Goal: Task Accomplishment & Management: Complete application form

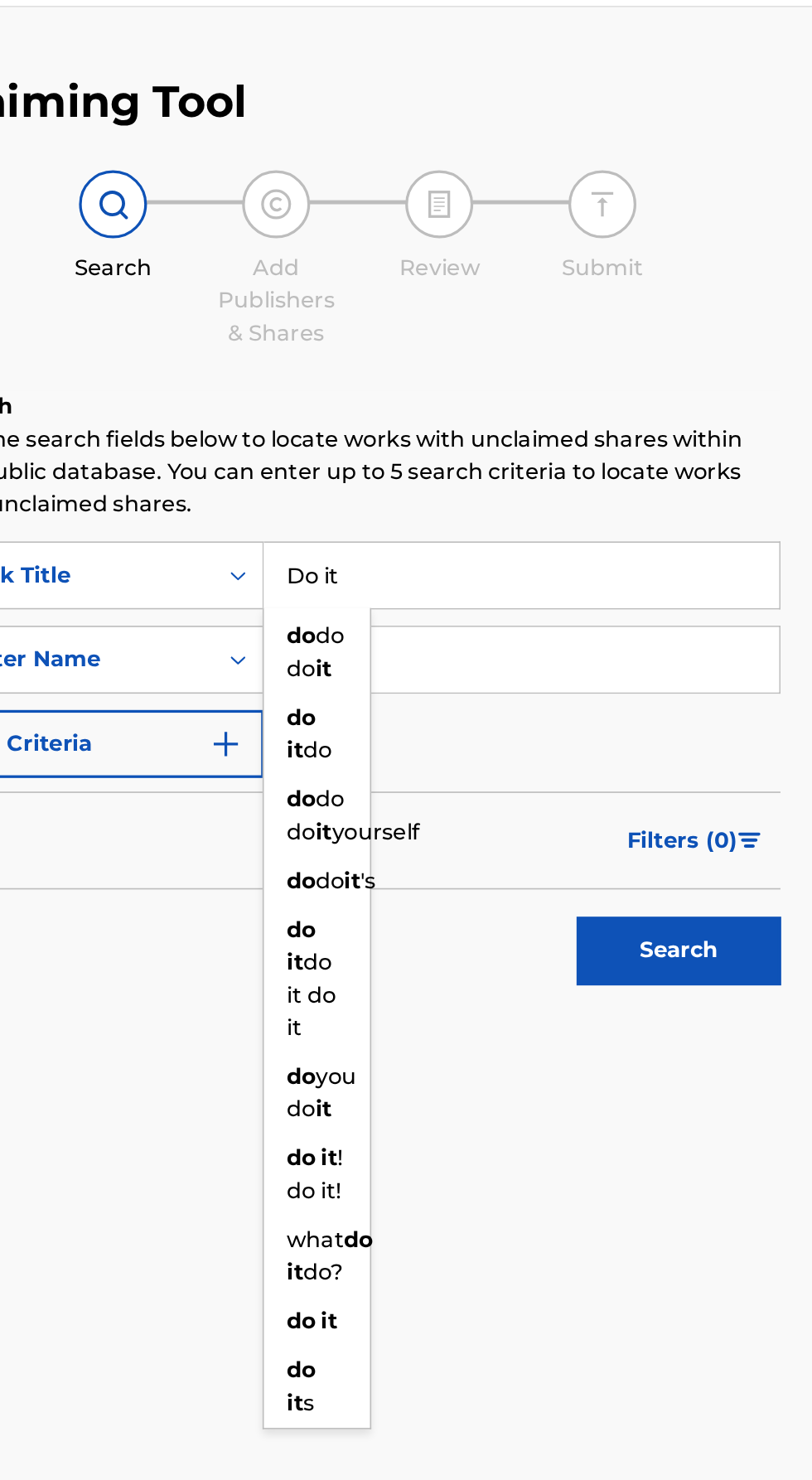
type input "Do it"
click at [655, 428] on input "Search Form" at bounding box center [634, 448] width 314 height 39
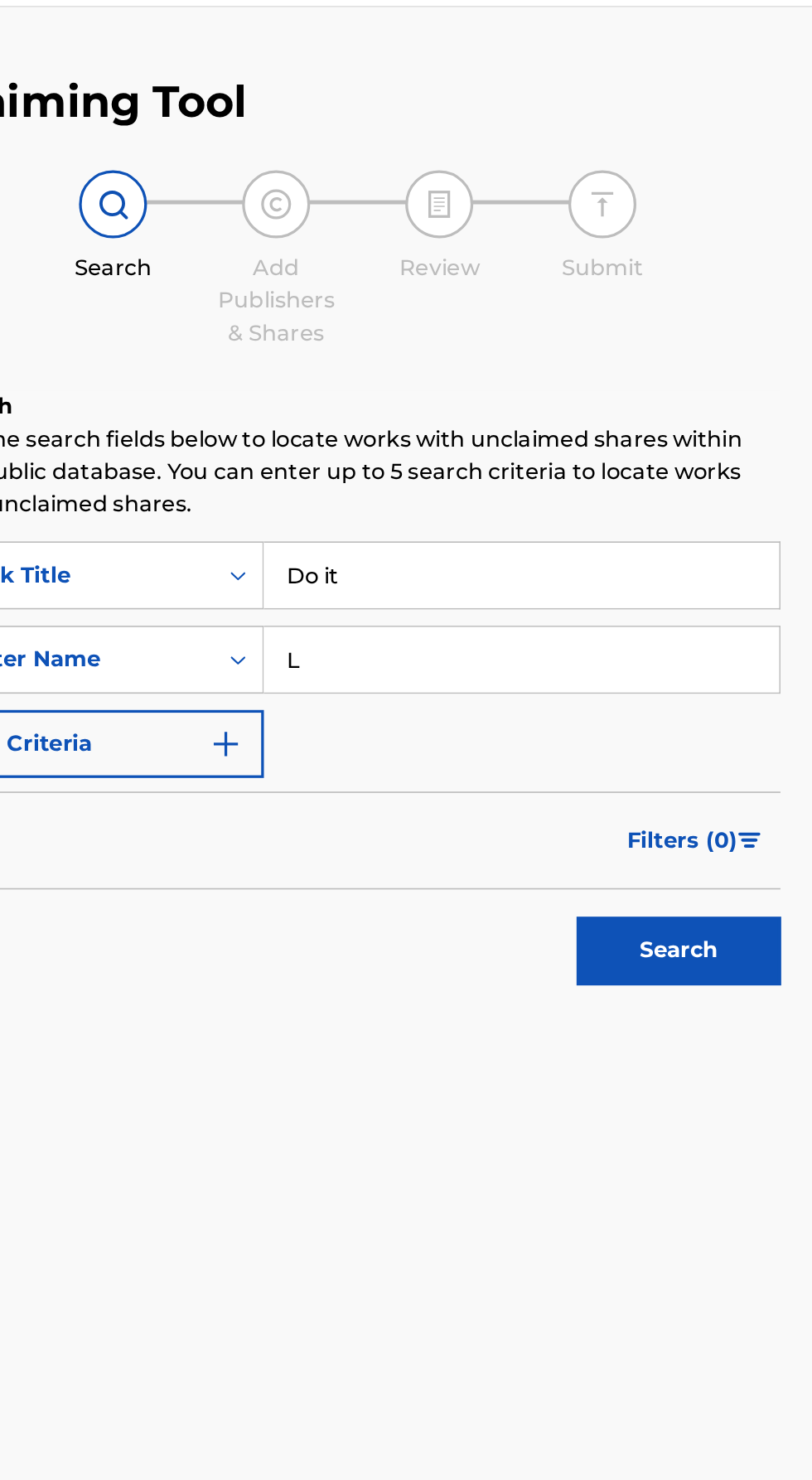
type input "[PERSON_NAME]"
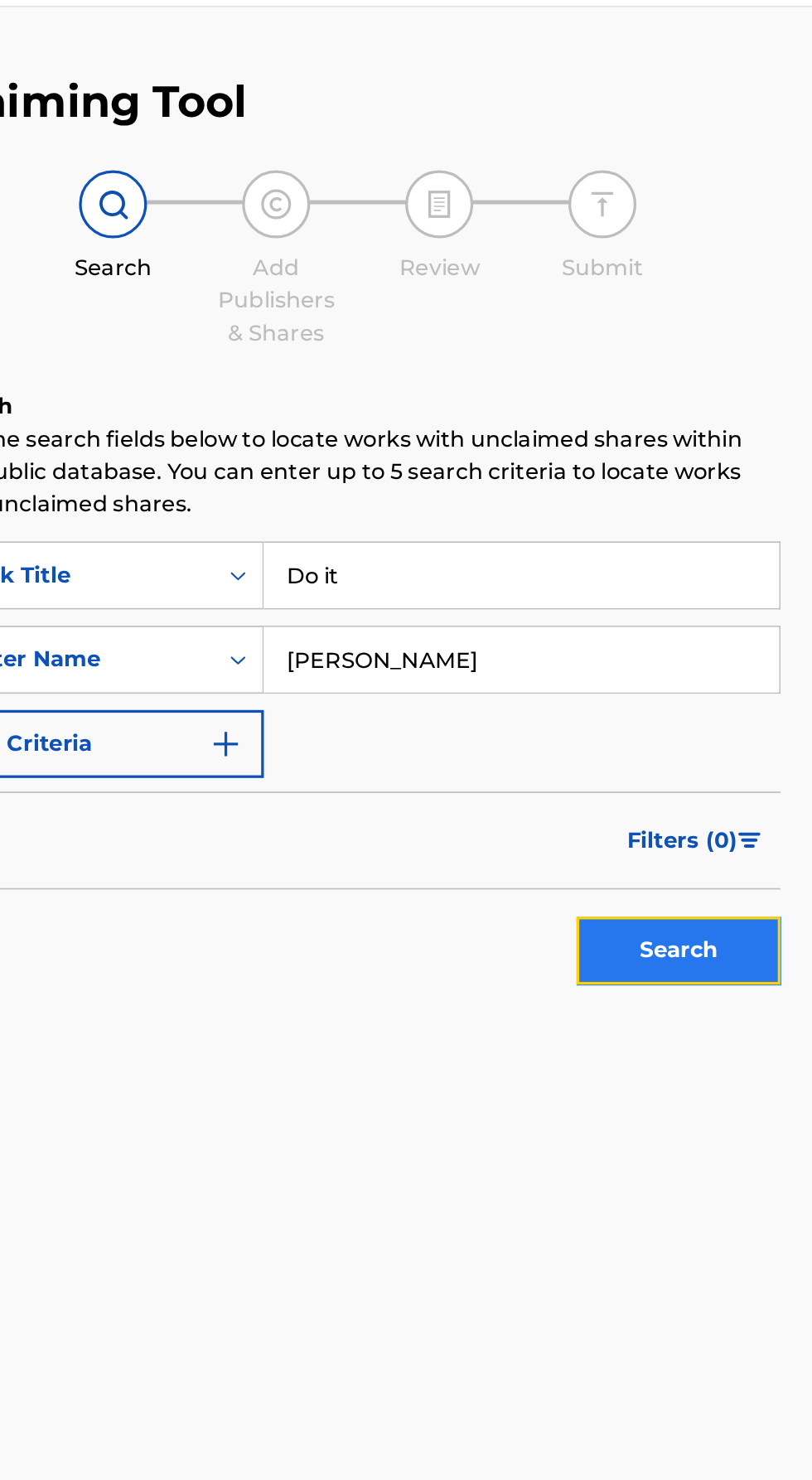
click at [709, 604] on button "Search" at bounding box center [730, 625] width 124 height 41
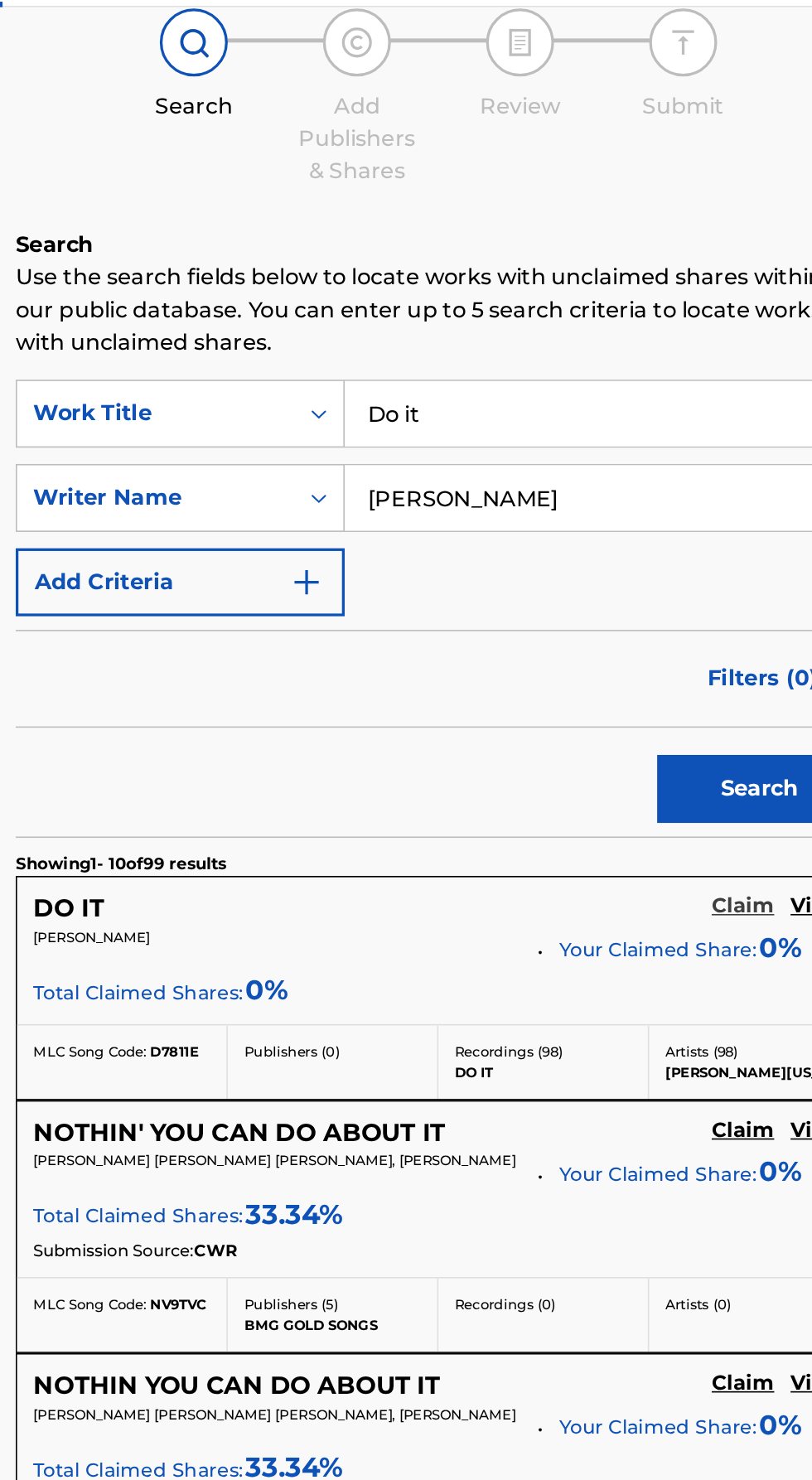
click at [708, 599] on h5 "Claim" at bounding box center [720, 598] width 38 height 16
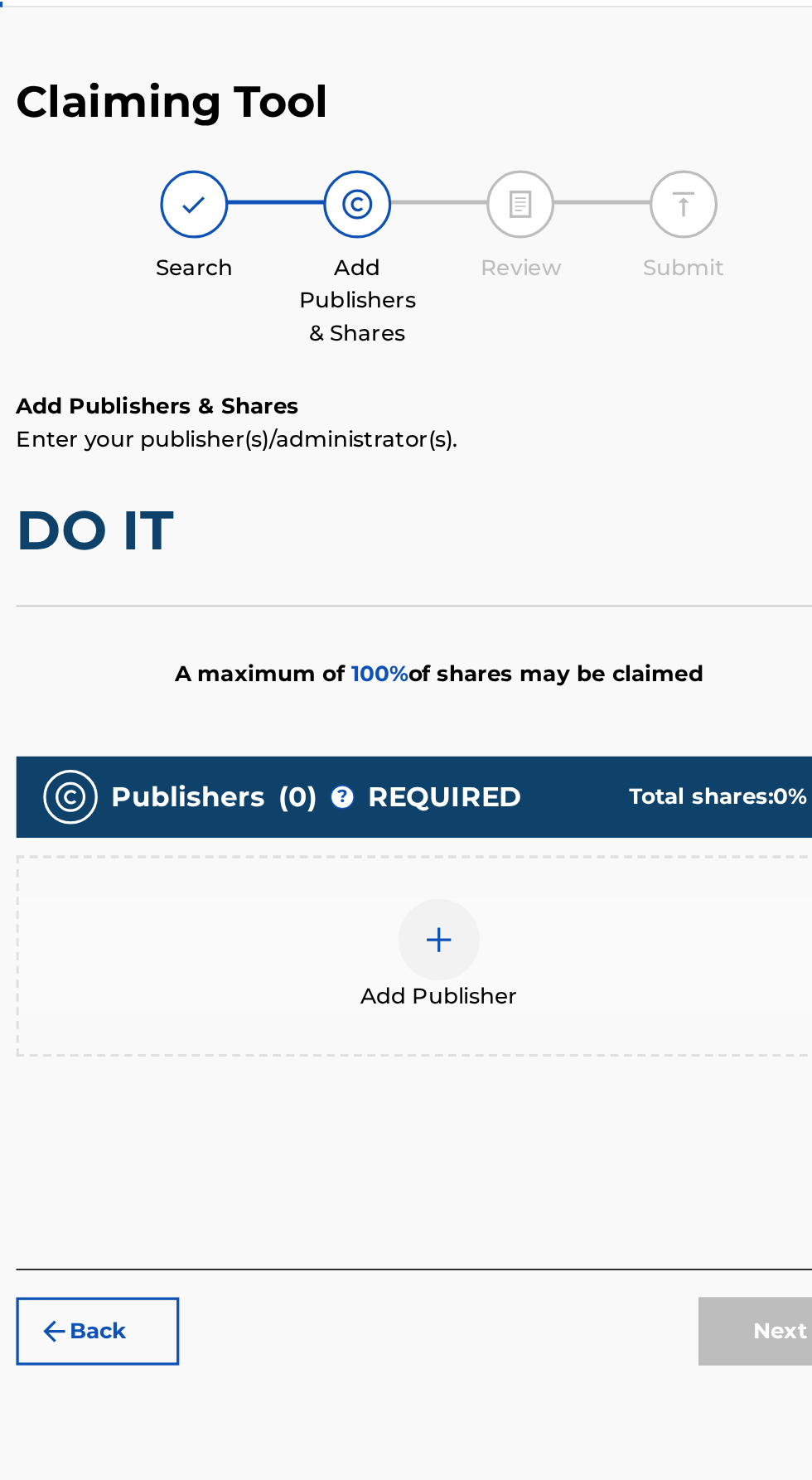
click at [625, 668] on div "Add Publishers & Shares Enter your publisher(s)/administrator(s). DO IT A maxim…" at bounding box center [534, 552] width 516 height 535
click at [547, 594] on div at bounding box center [534, 619] width 50 height 50
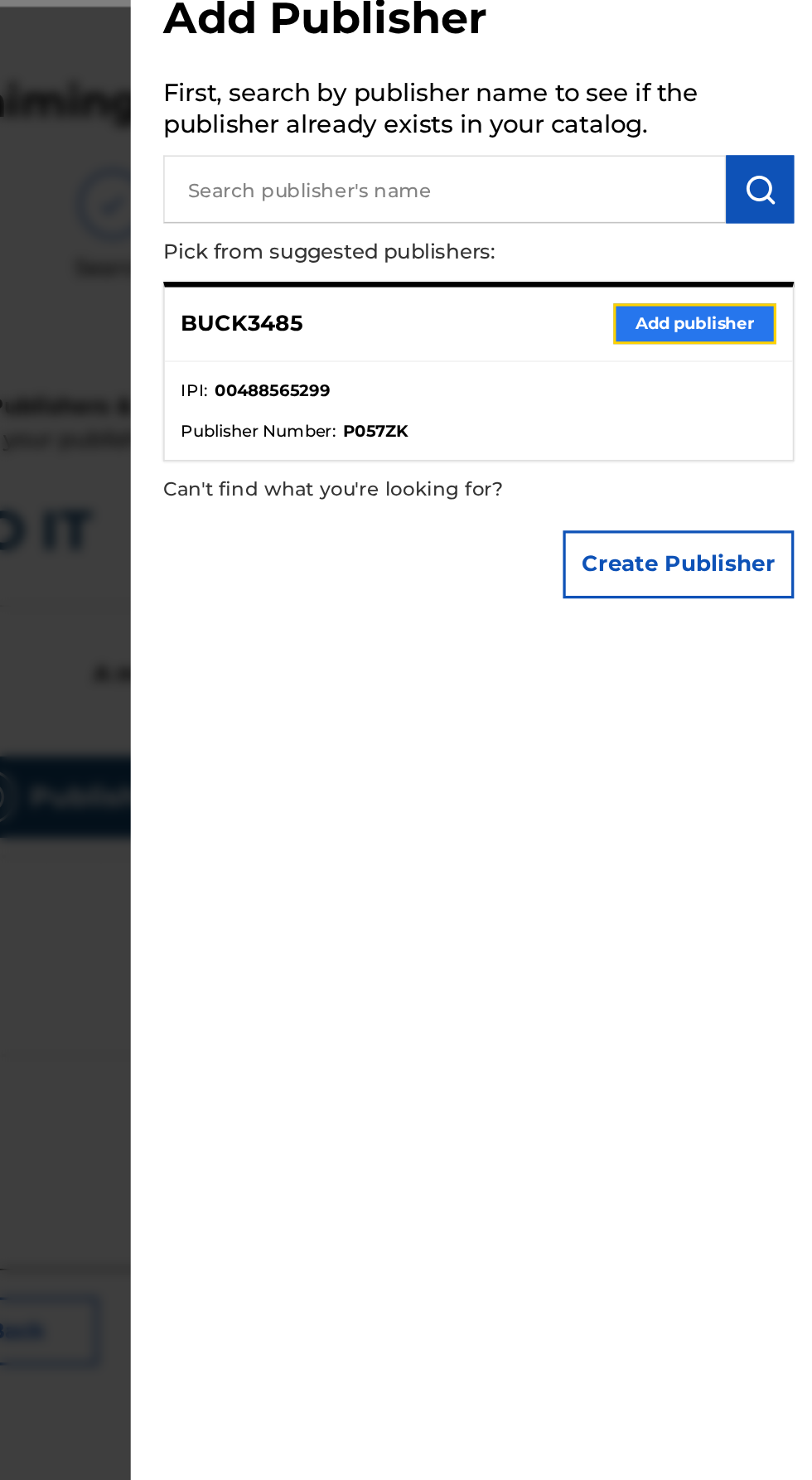
click at [729, 255] on button "Add publisher" at bounding box center [739, 243] width 99 height 25
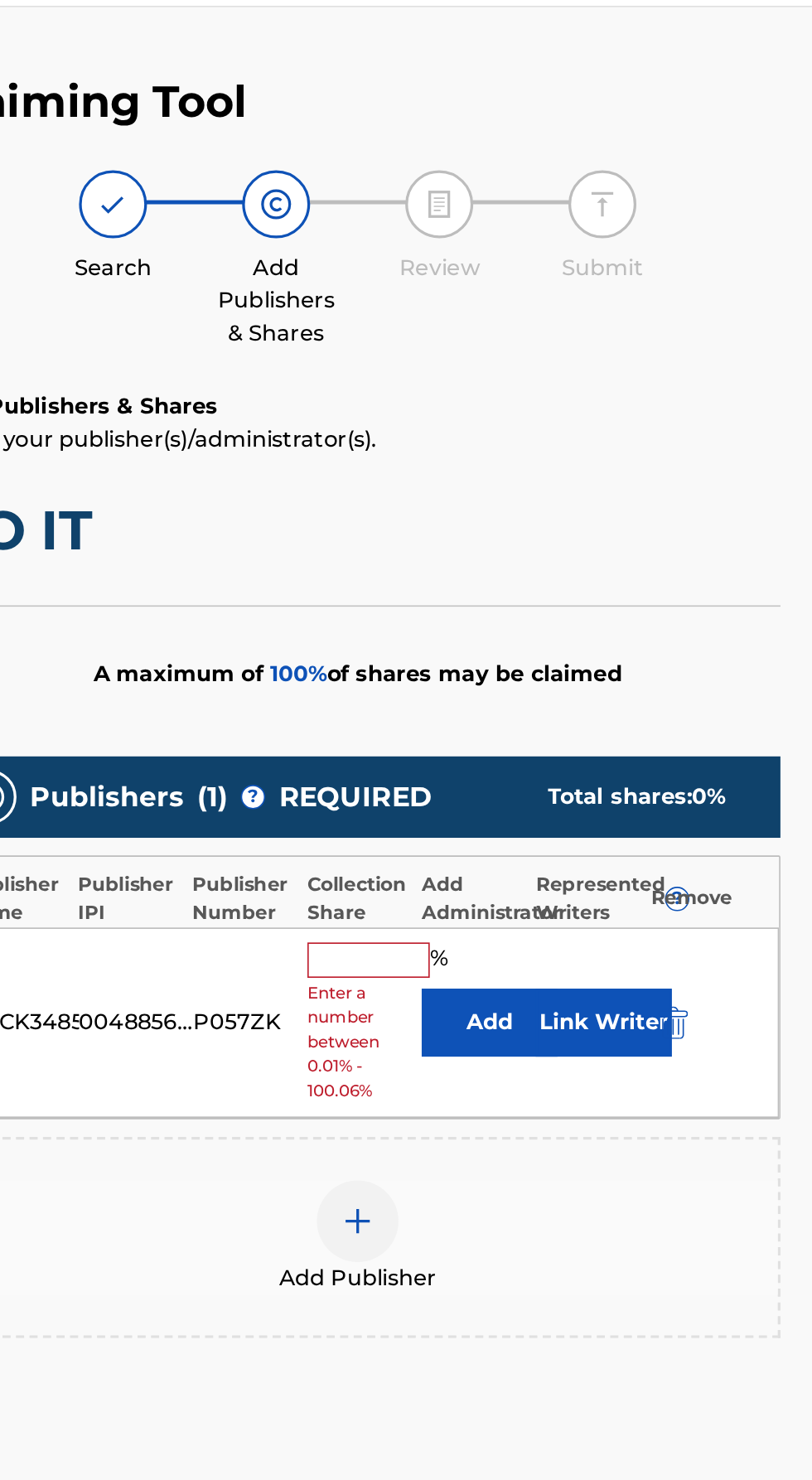
click at [544, 620] on input "text" at bounding box center [541, 630] width 74 height 21
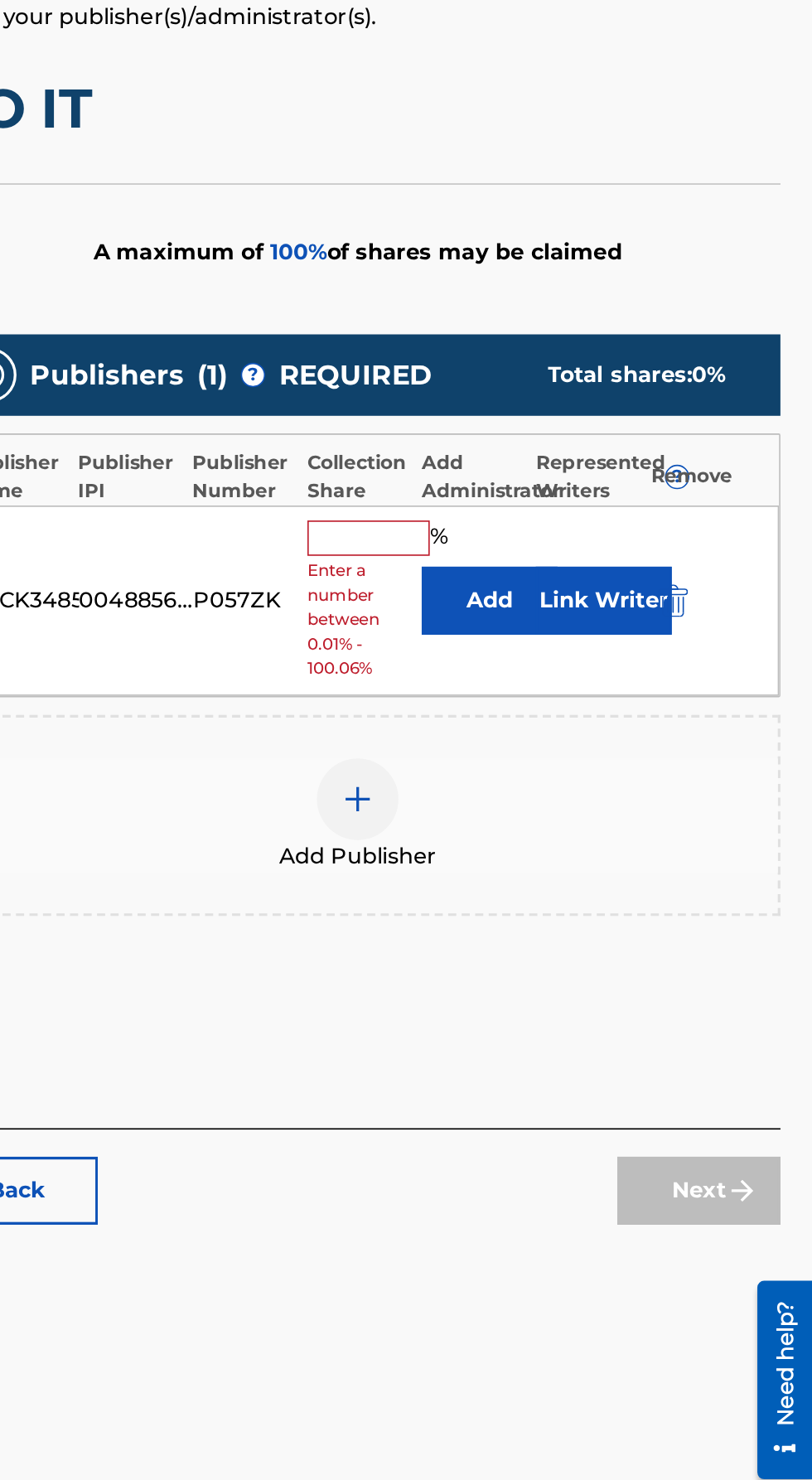
scroll to position [98, 0]
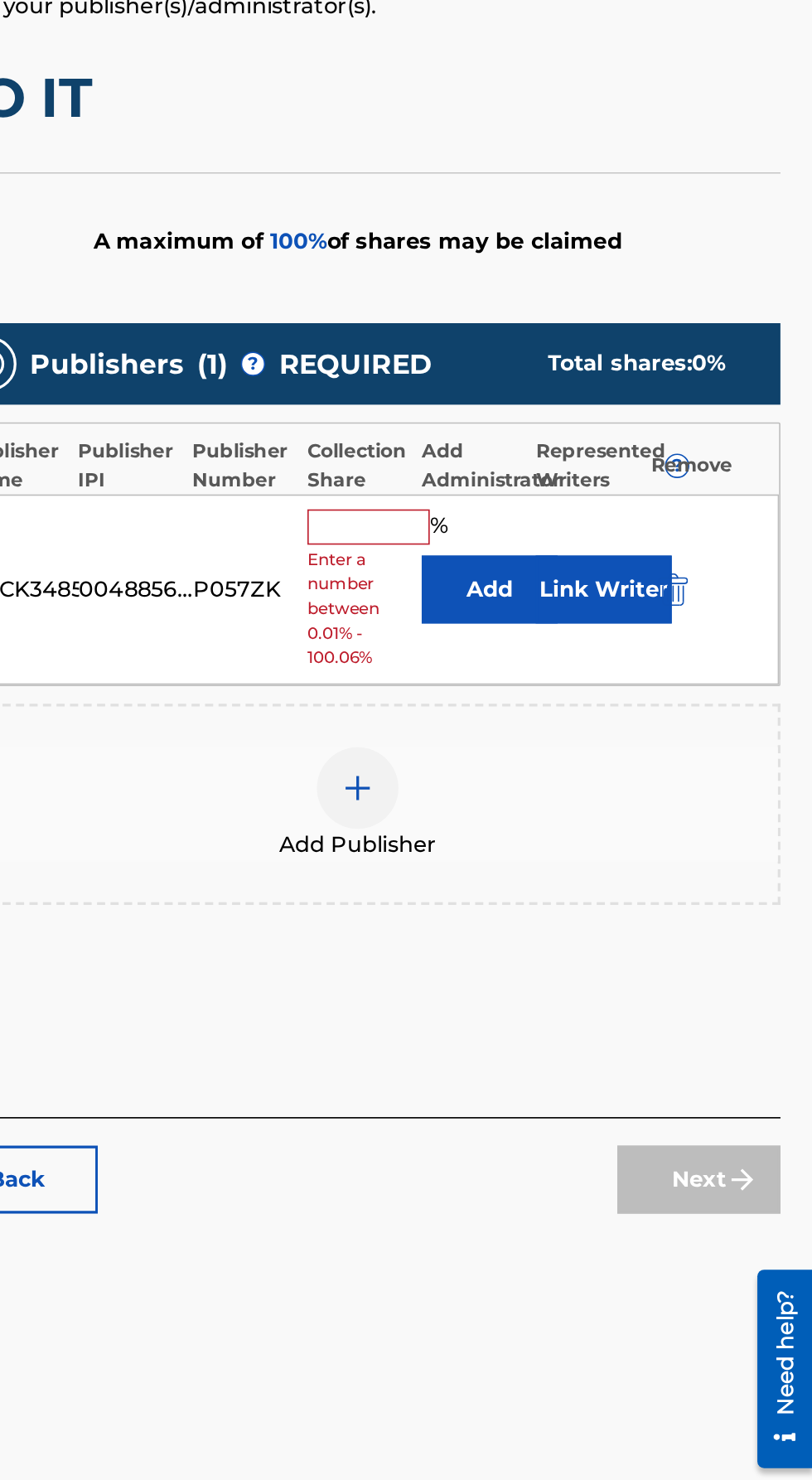
type input "100"
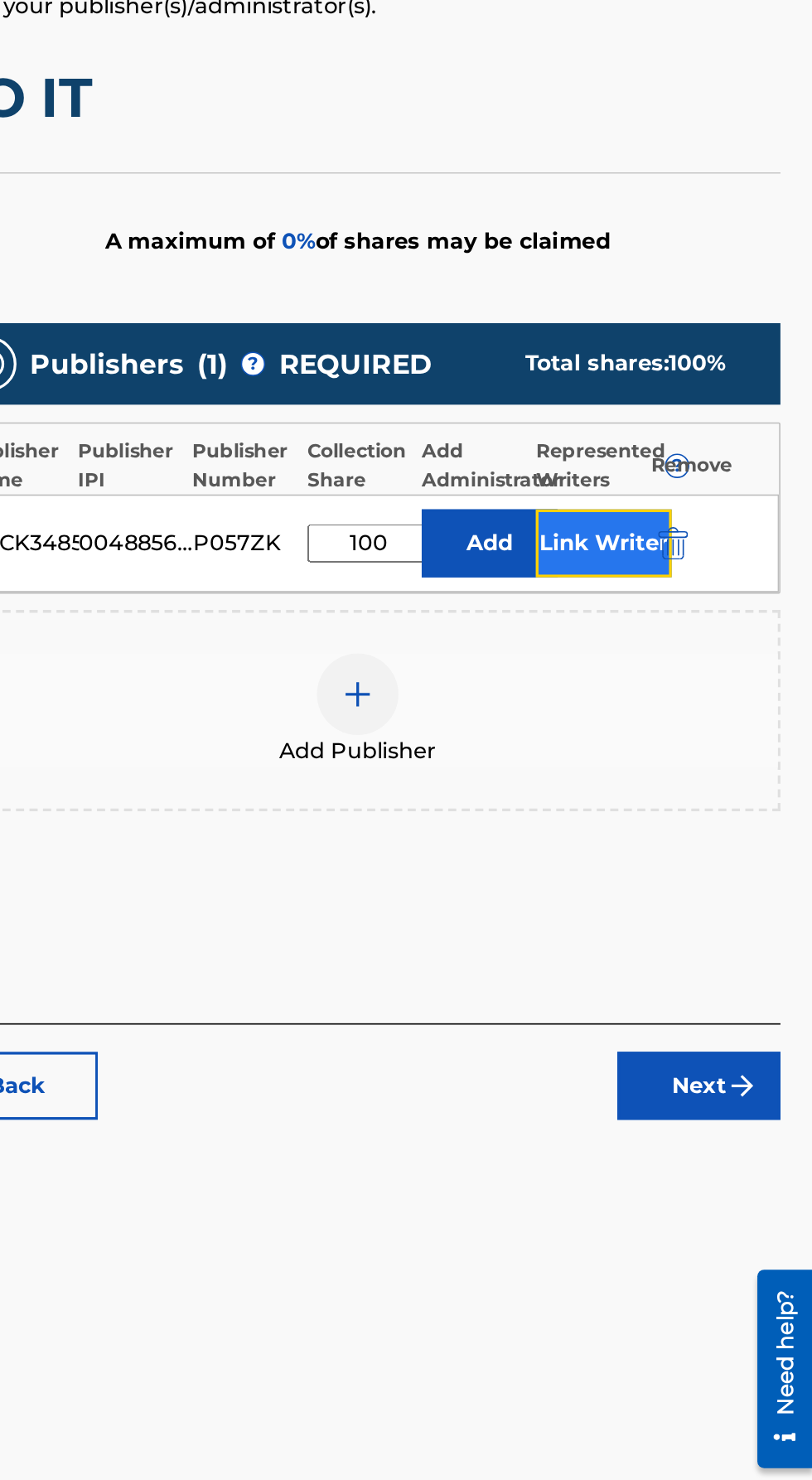
click at [699, 620] on button "Link Writer" at bounding box center [684, 640] width 83 height 41
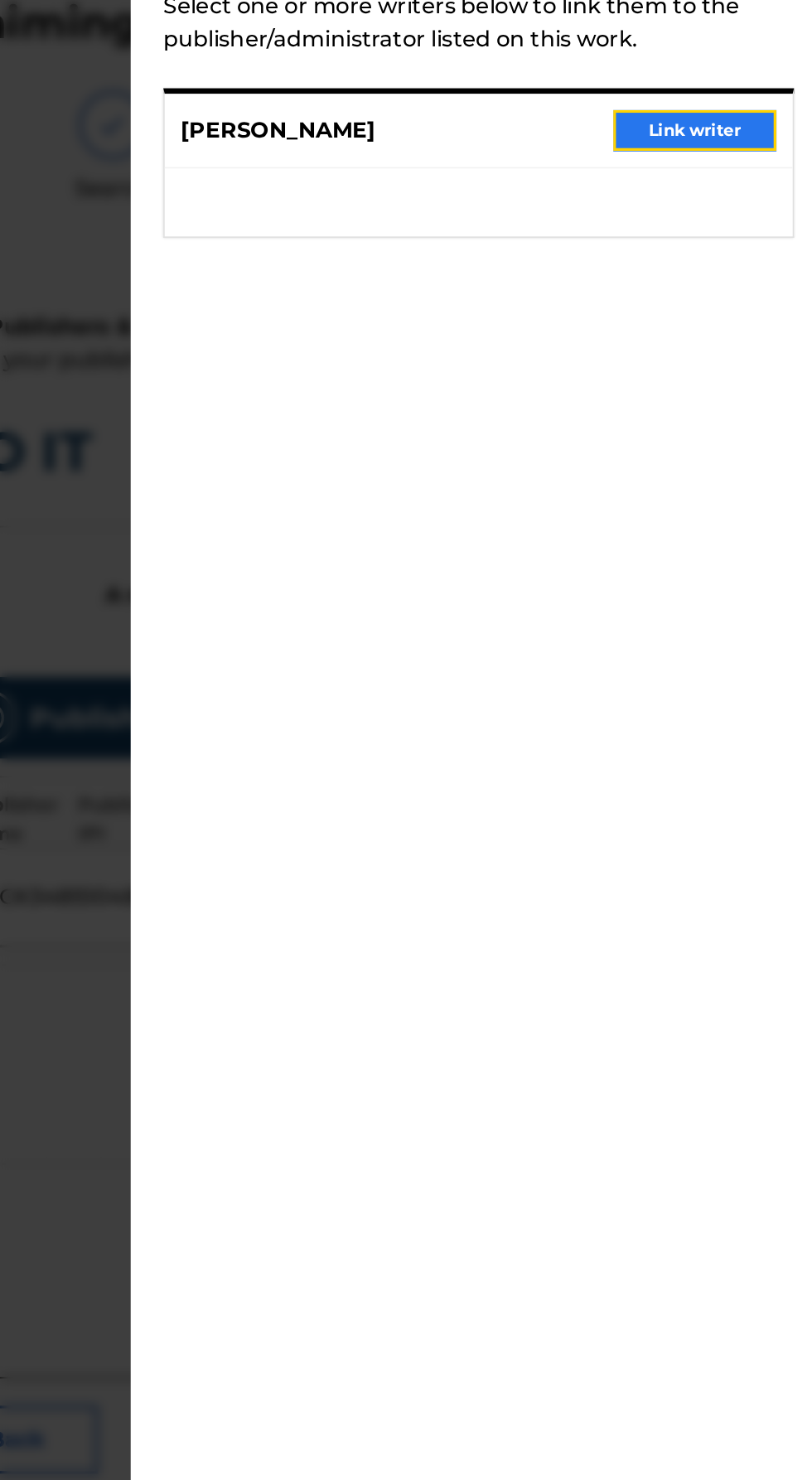
click at [748, 185] on button "Link writer" at bounding box center [739, 174] width 99 height 25
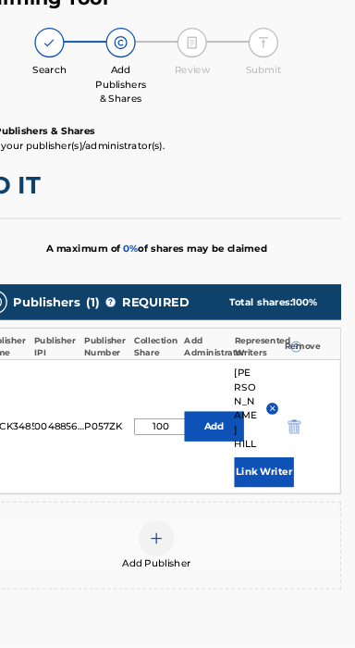
scroll to position [0, 0]
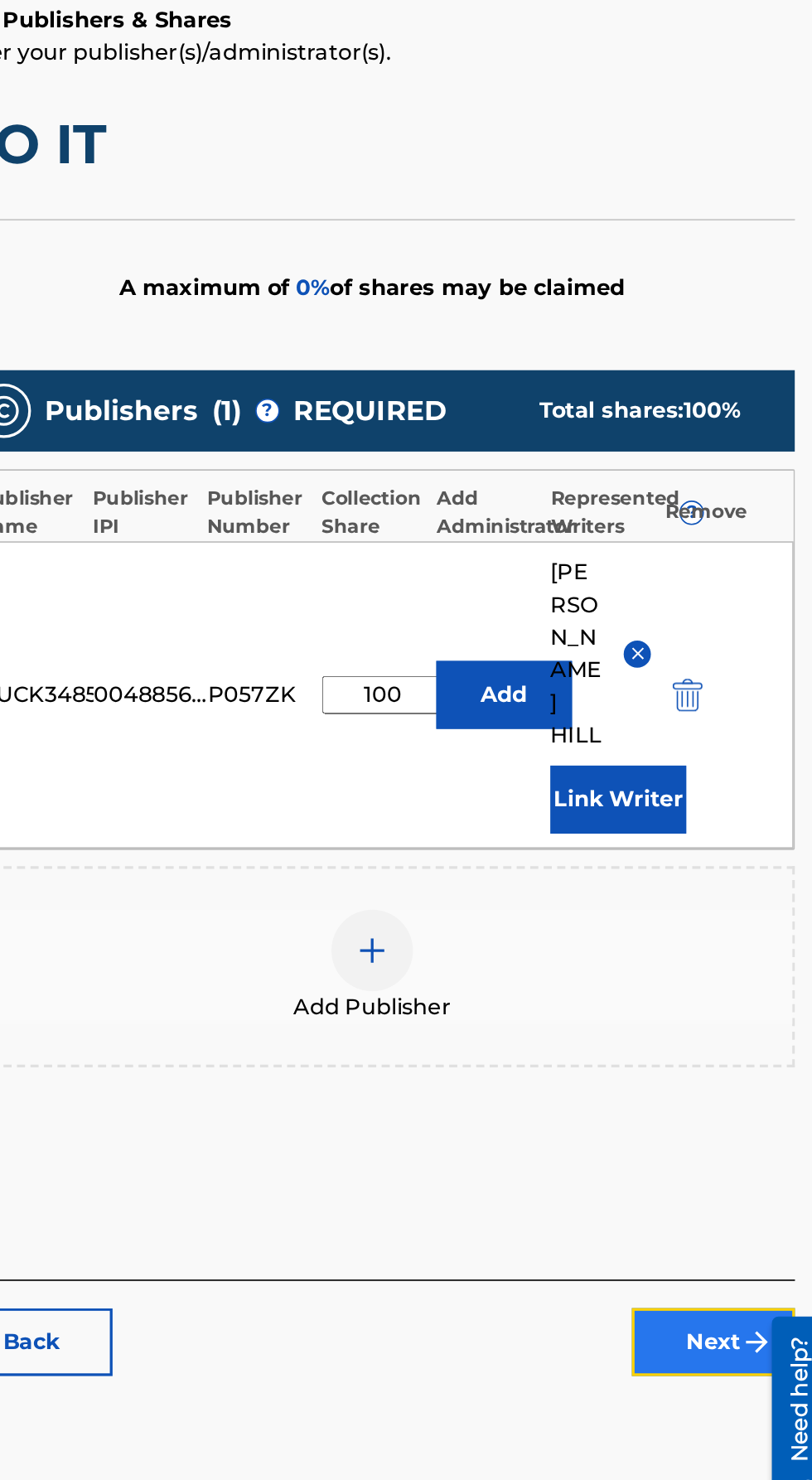
click at [732, 1078] on button "Next" at bounding box center [742, 1099] width 99 height 41
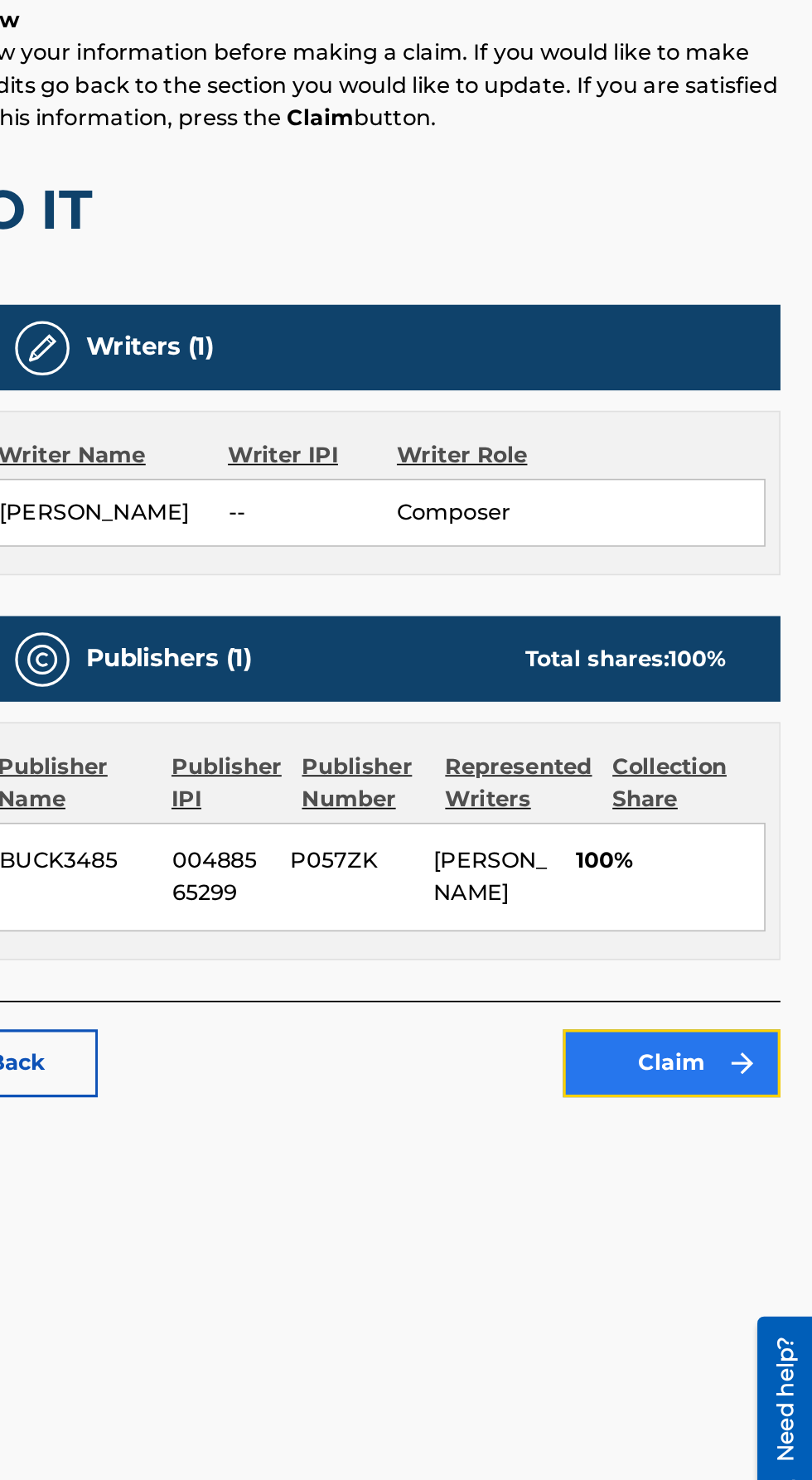
click at [707, 928] on button "Claim" at bounding box center [726, 928] width 132 height 41
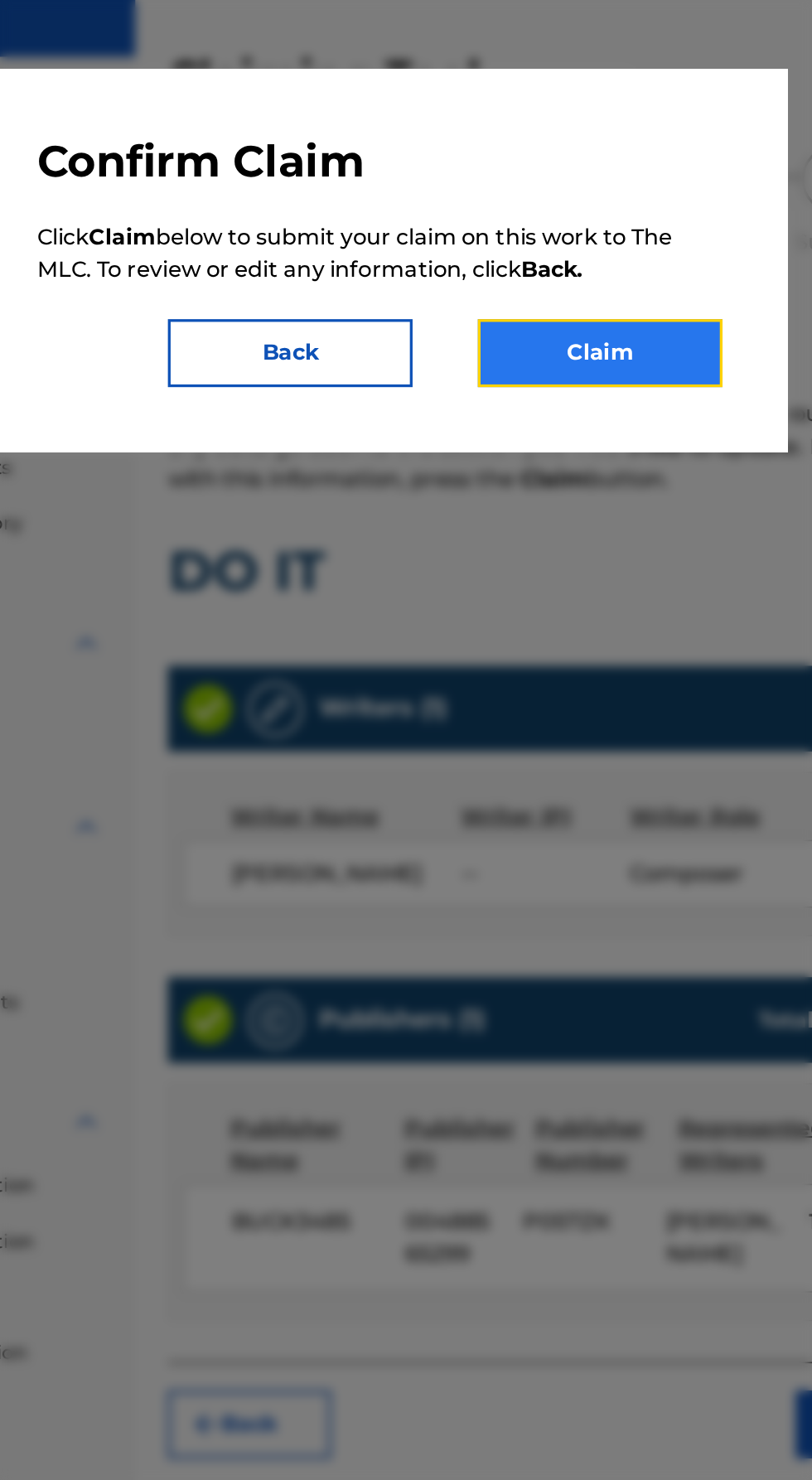
click at [558, 296] on button "Claim" at bounding box center [540, 276] width 150 height 41
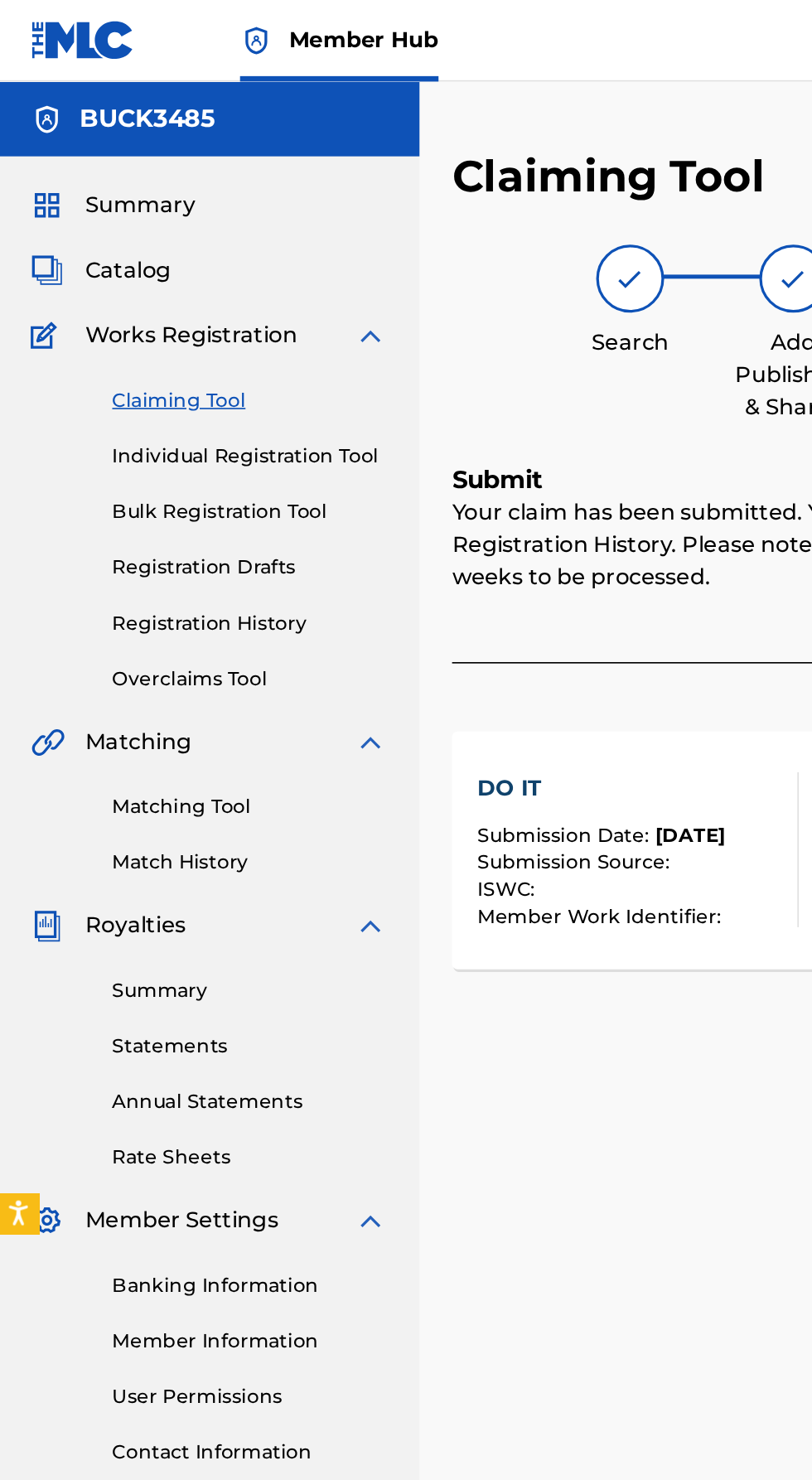
click at [73, 189] on div "Summary Catalog Works Registration Claiming Tool Individual Registration Tool B…" at bounding box center [128, 521] width 257 height 852
click at [75, 169] on span "Catalog" at bounding box center [79, 165] width 52 height 20
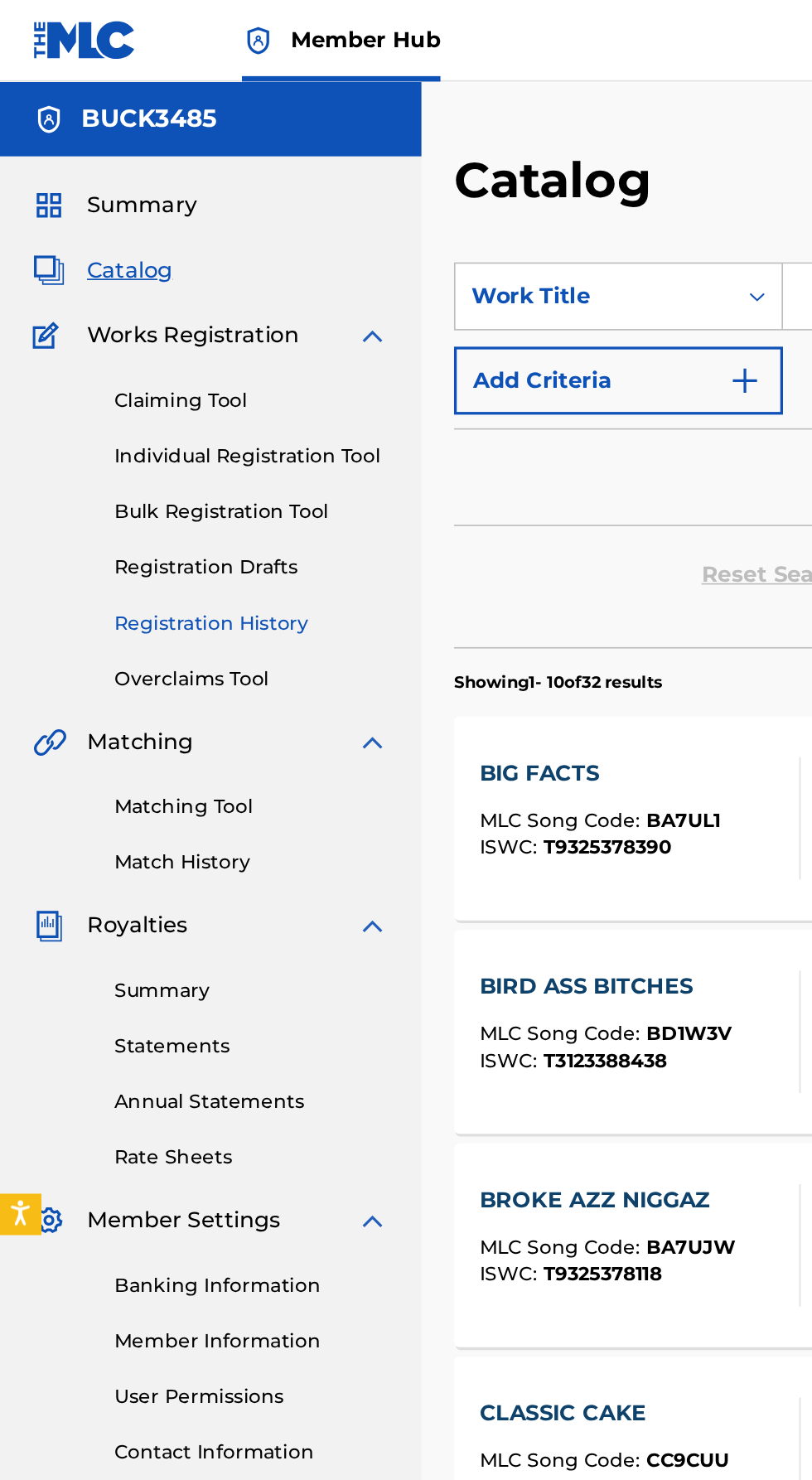
click at [109, 376] on link "Registration History" at bounding box center [153, 380] width 167 height 17
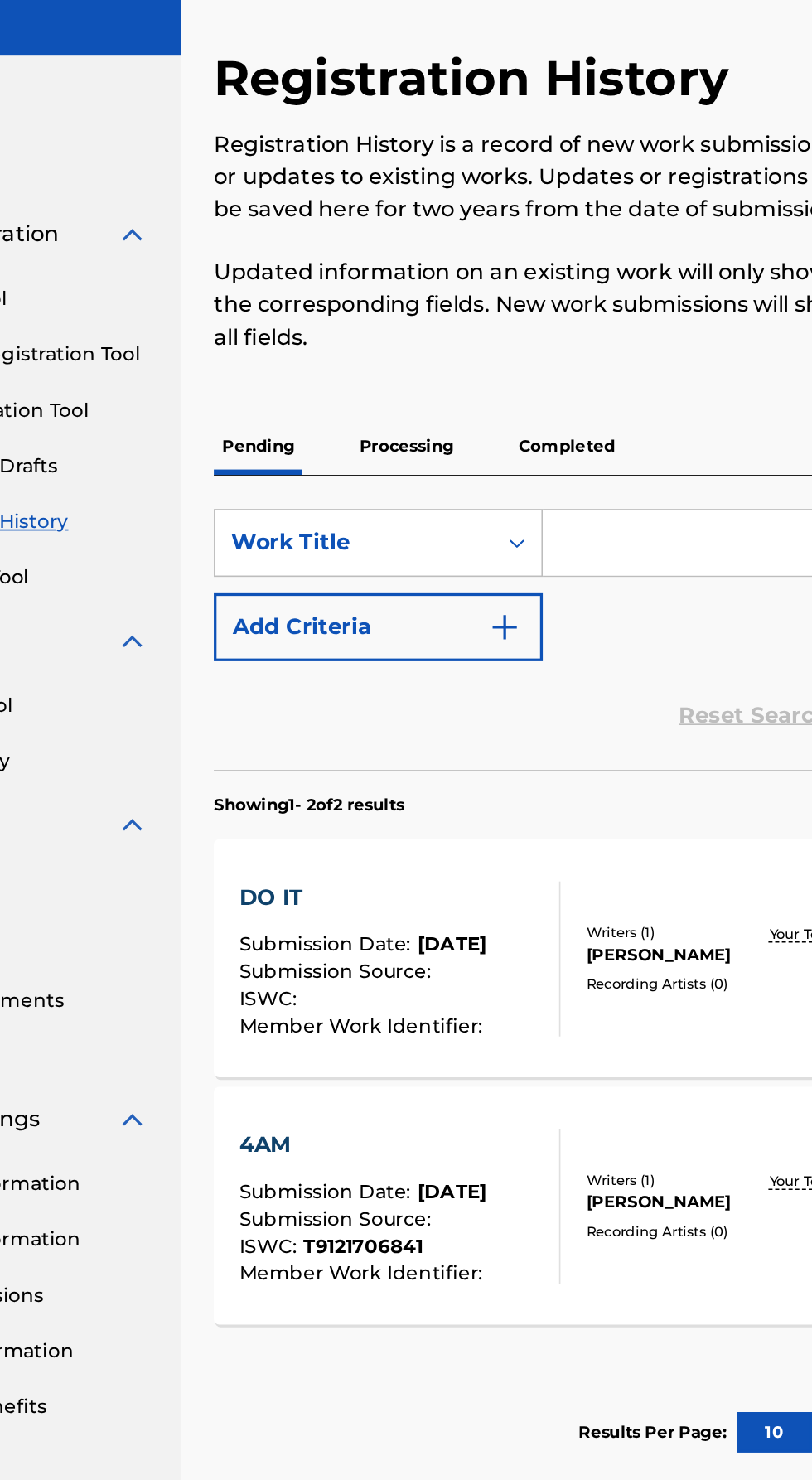
click at [508, 689] on div "DO IT Submission Date : Sep 28, 2025 Submission Source : ISWC : Member Work Ide…" at bounding box center [534, 646] width 516 height 145
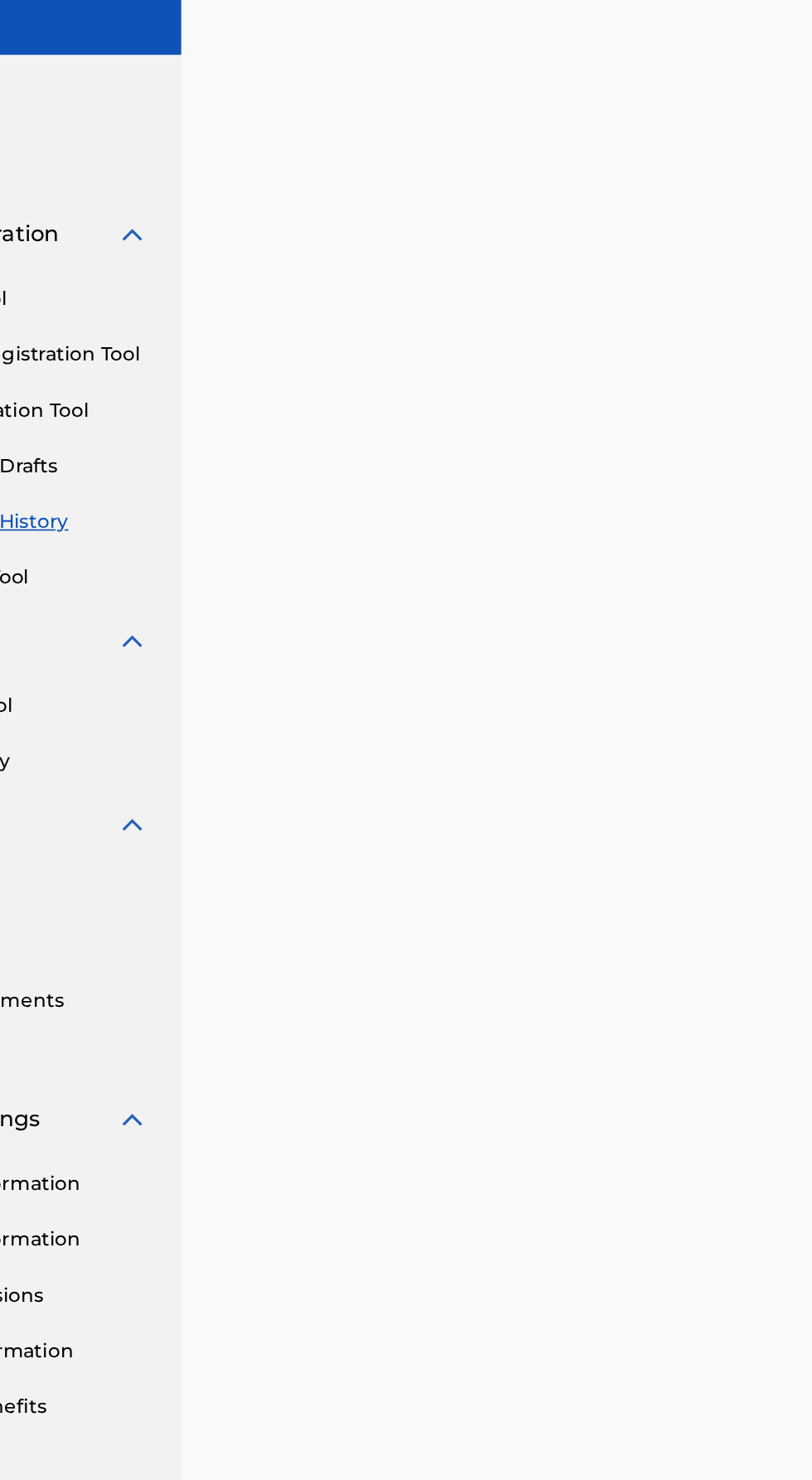
click at [502, 713] on div at bounding box center [534, 746] width 555 height 1309
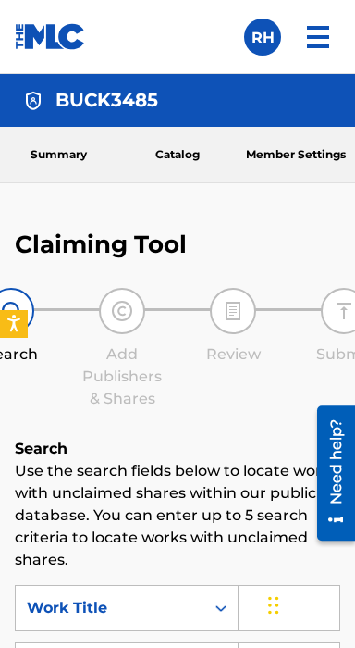
scroll to position [354, 0]
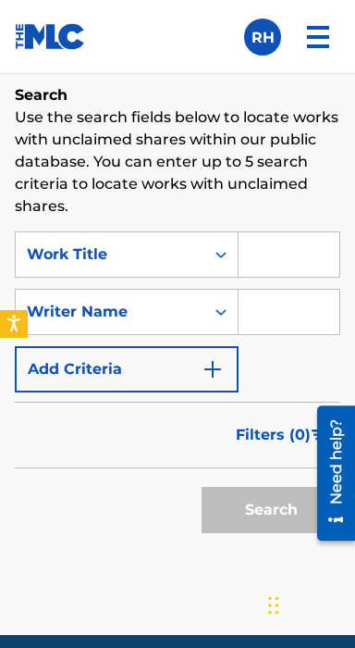
click at [282, 255] on input "Search Form" at bounding box center [289, 254] width 101 height 44
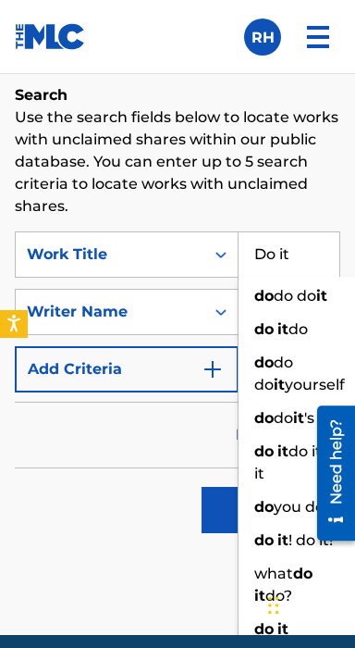
click at [290, 291] on span "do do" at bounding box center [295, 296] width 43 height 18
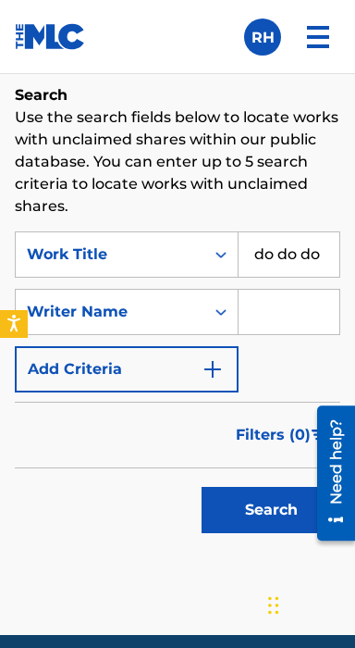
scroll to position [0, 0]
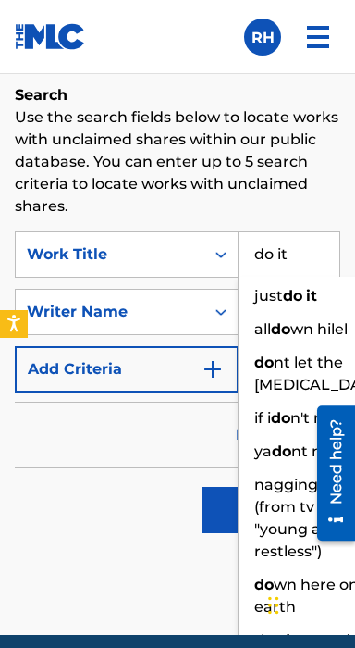
type input "do it"
click at [288, 196] on p "Use the search fields below to locate works with unclaimed shares within our pu…" at bounding box center [178, 161] width 326 height 111
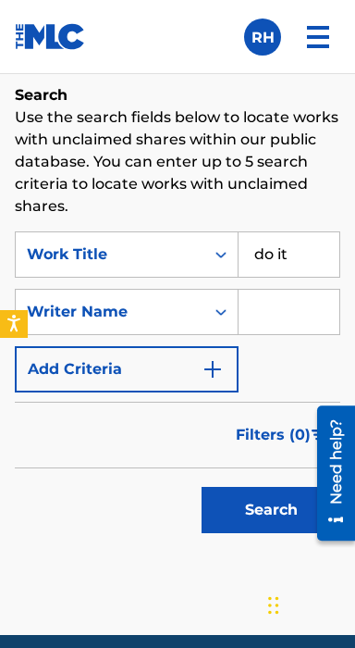
click at [267, 305] on input "Search Form" at bounding box center [289, 312] width 101 height 44
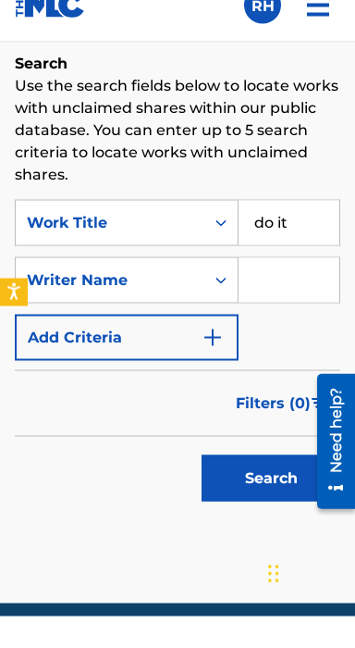
scroll to position [354, 0]
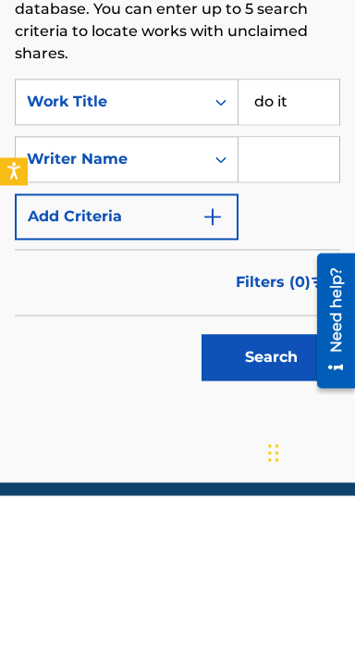
type input "[PERSON_NAME]"
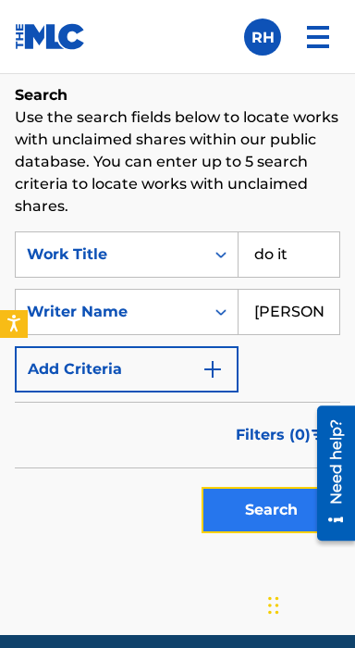
click at [273, 514] on button "Search" at bounding box center [271, 510] width 139 height 46
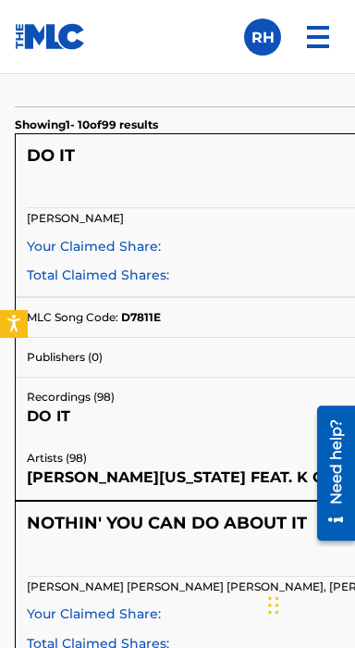
scroll to position [746, 0]
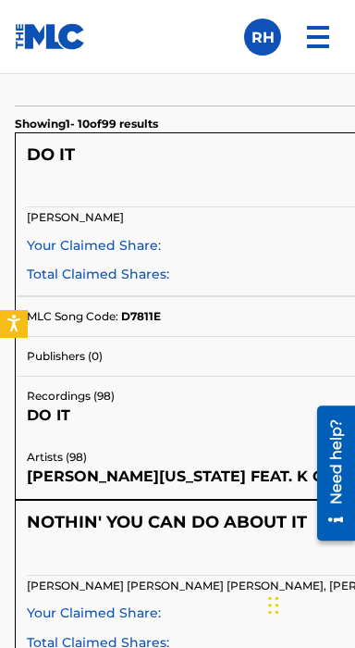
click at [232, 460] on p "Artists ( 98 )" at bounding box center [292, 457] width 530 height 17
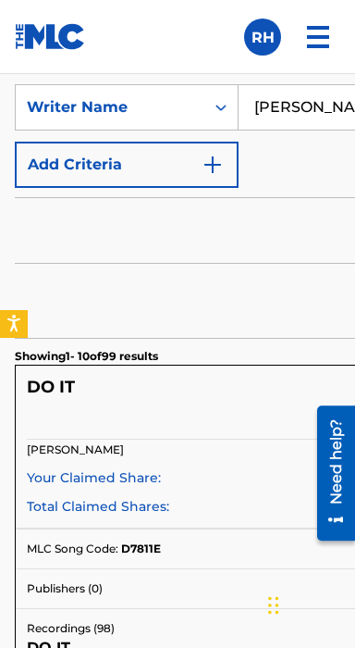
scroll to position [513, 0]
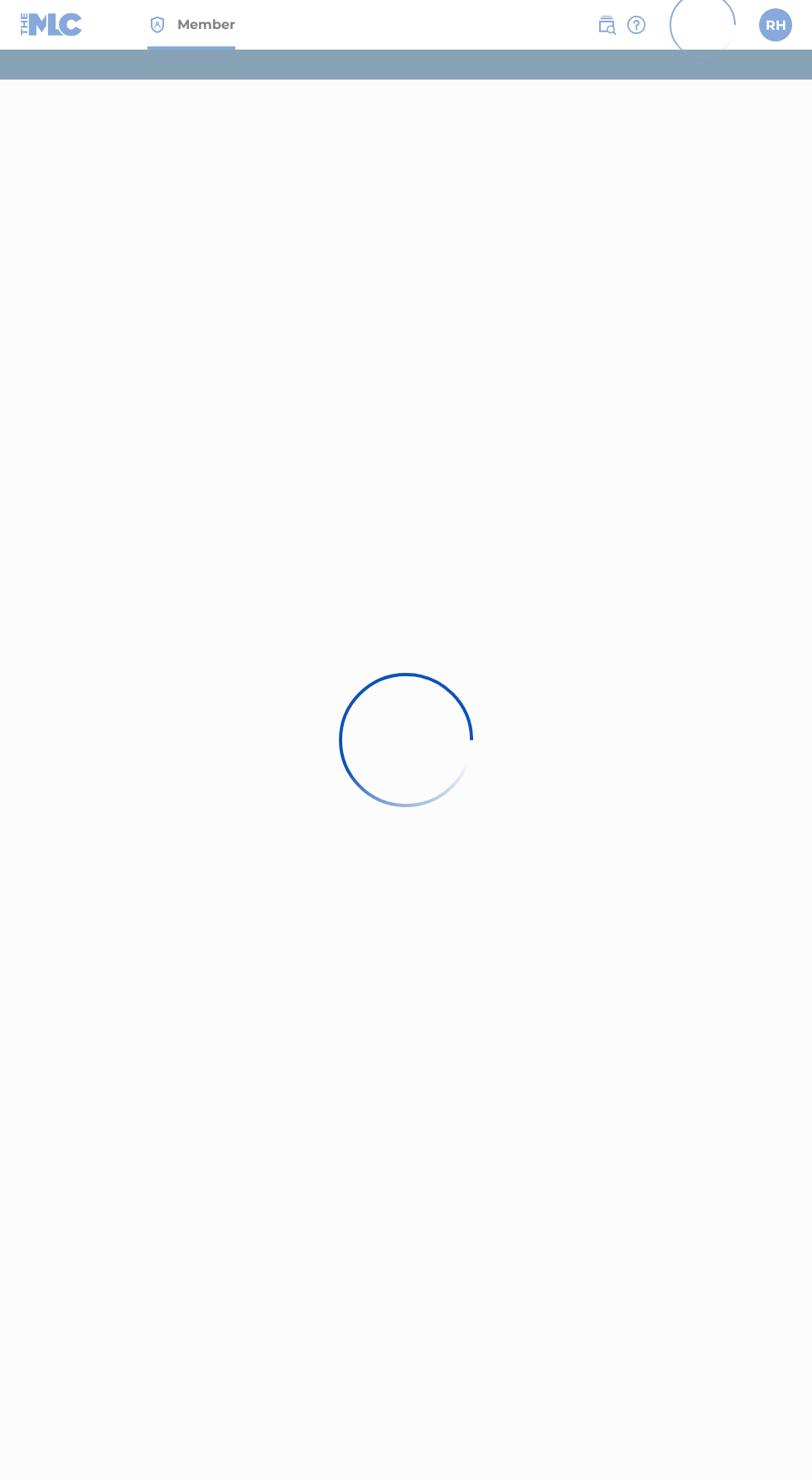
scroll to position [118, 0]
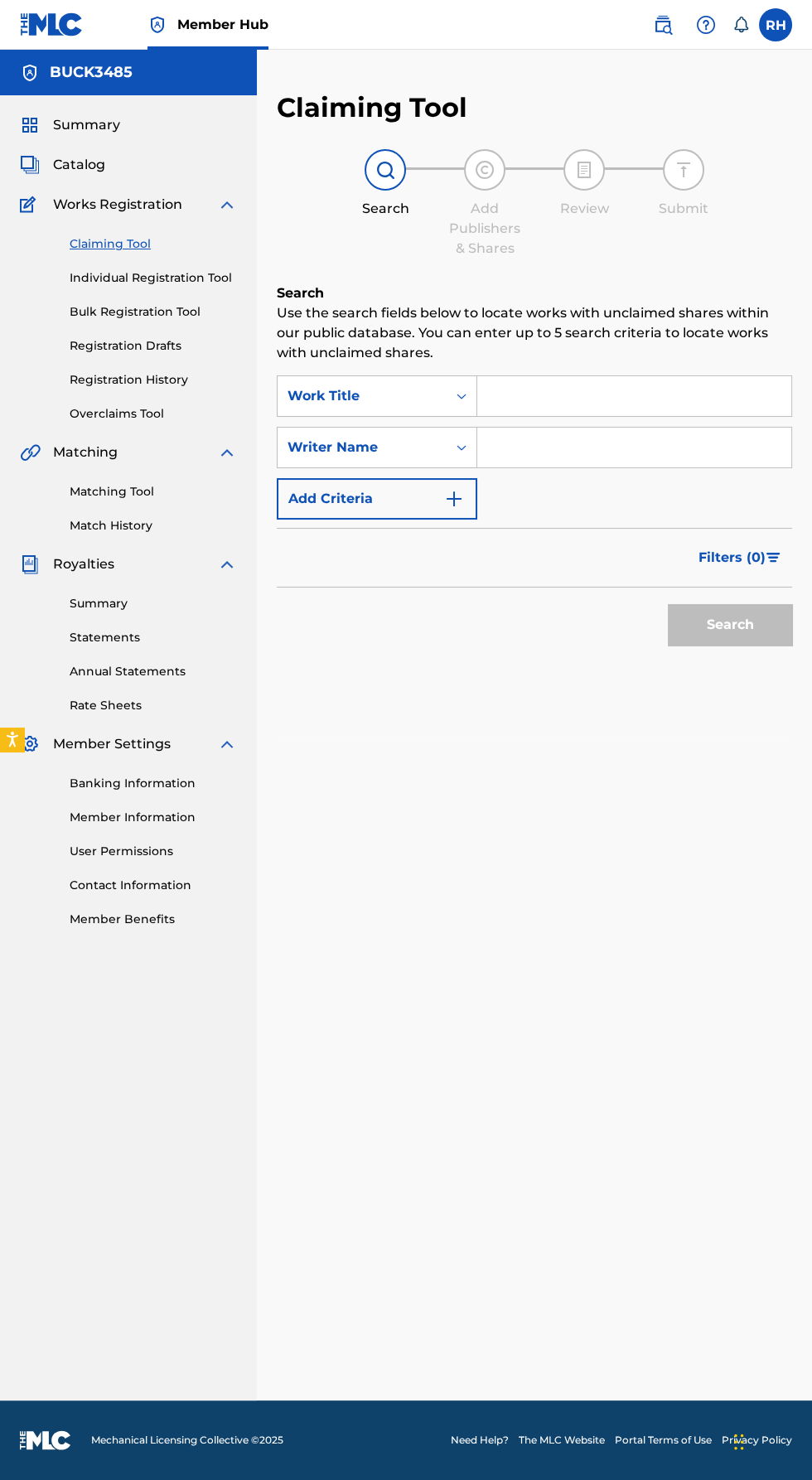
click at [629, 376] on input "Search Form" at bounding box center [634, 396] width 314 height 39
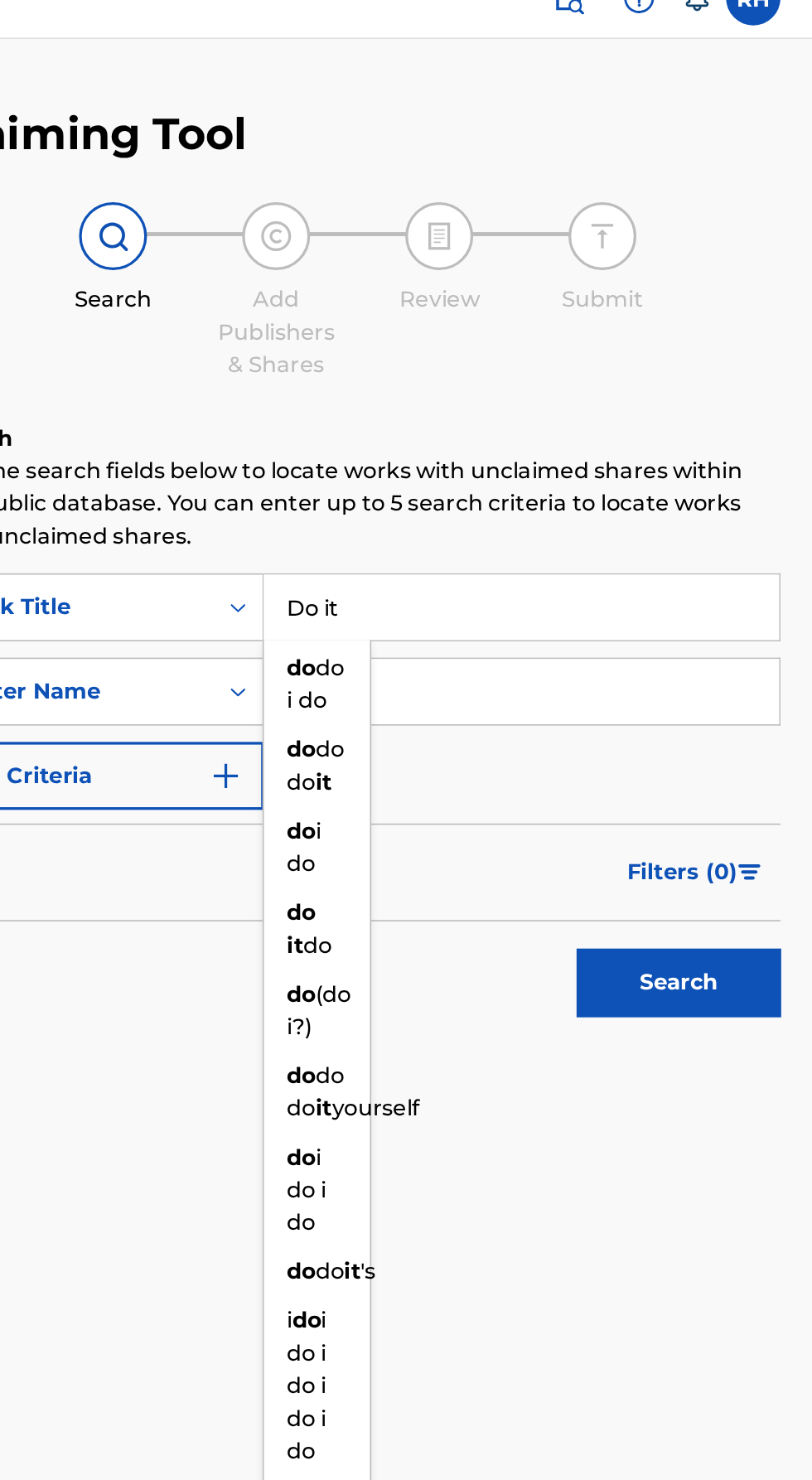
scroll to position [0, 0]
type input "Do it"
click at [662, 428] on input "Search Form" at bounding box center [634, 448] width 314 height 39
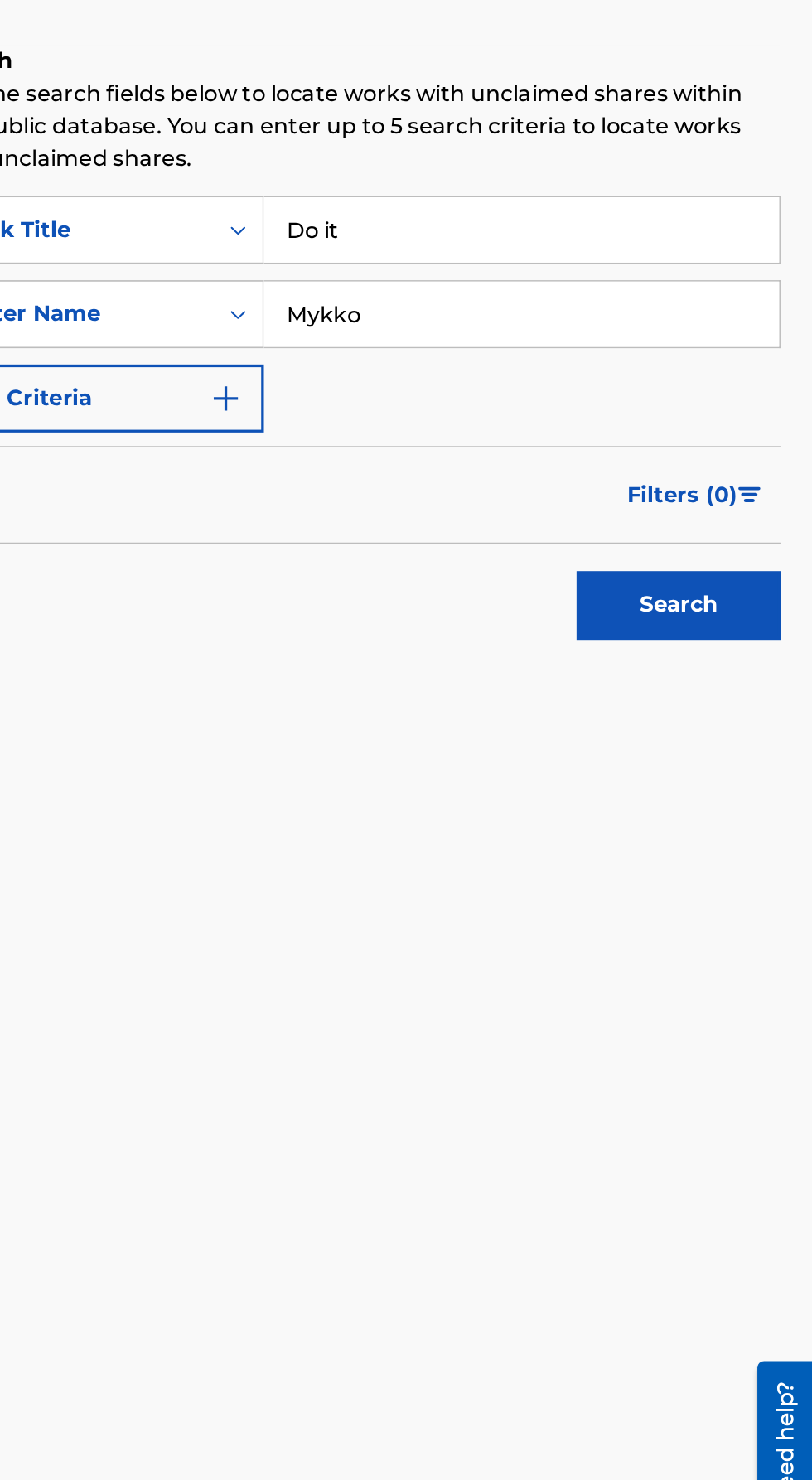
scroll to position [118, 0]
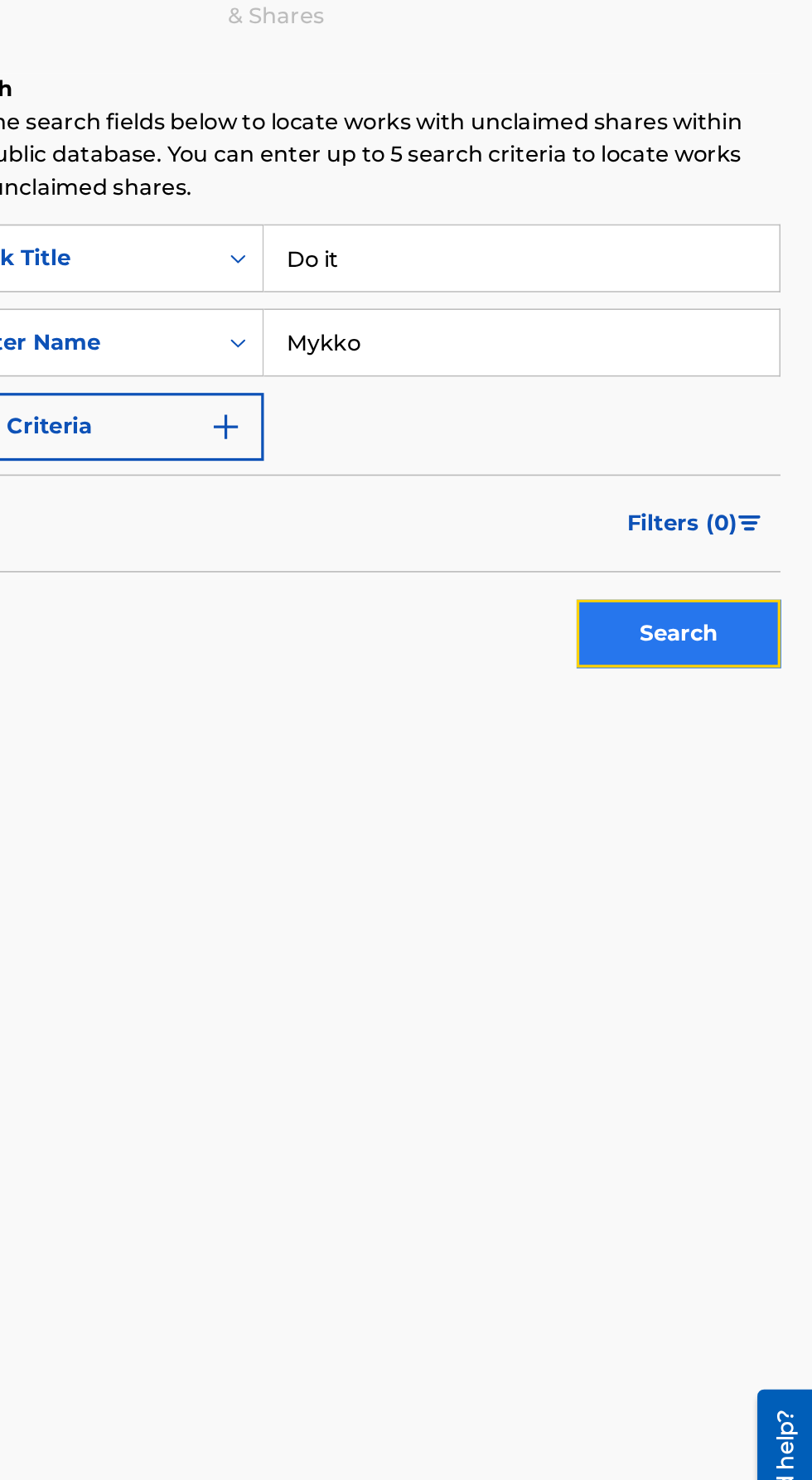
click at [727, 604] on button "Search" at bounding box center [730, 625] width 124 height 41
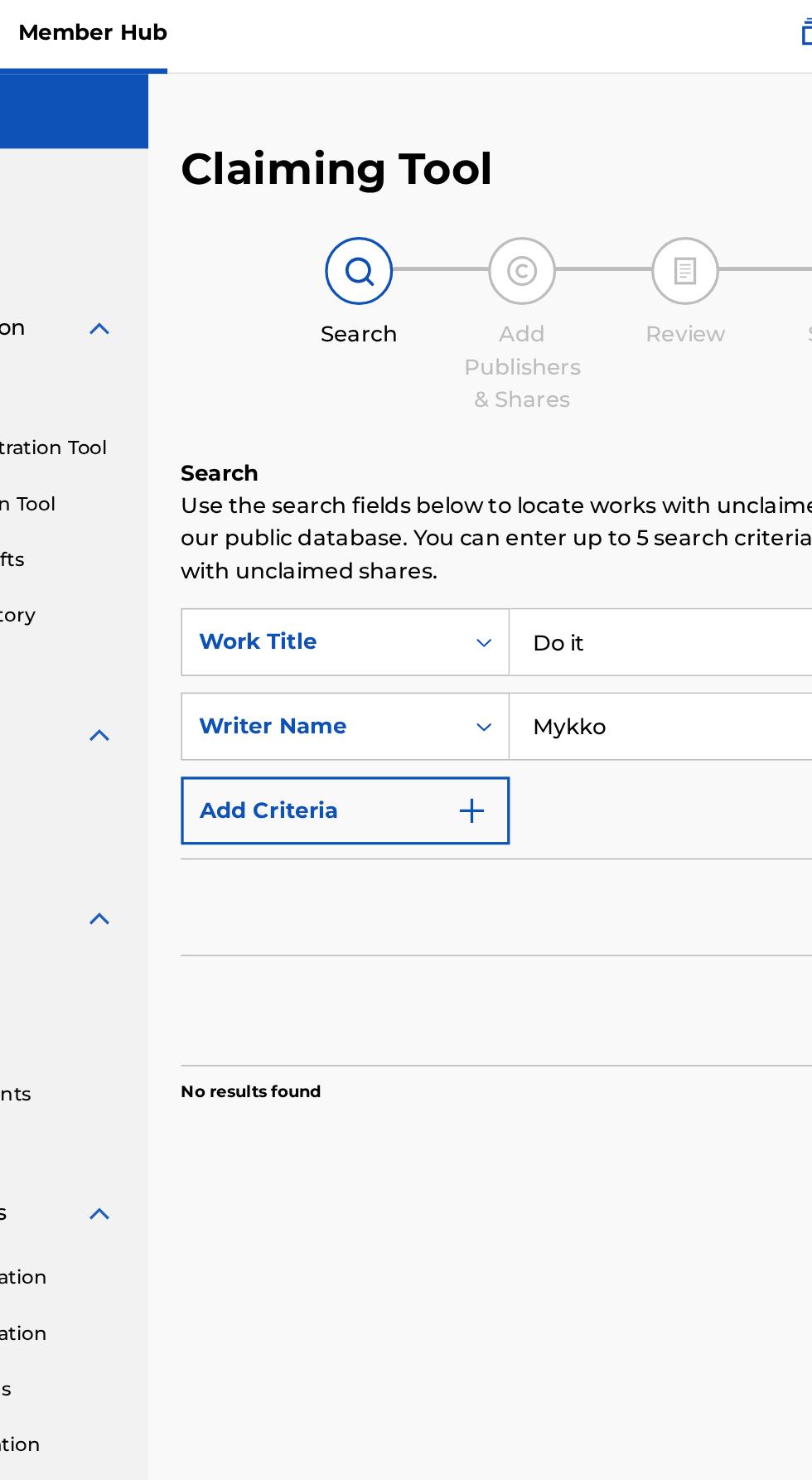
scroll to position [0, 0]
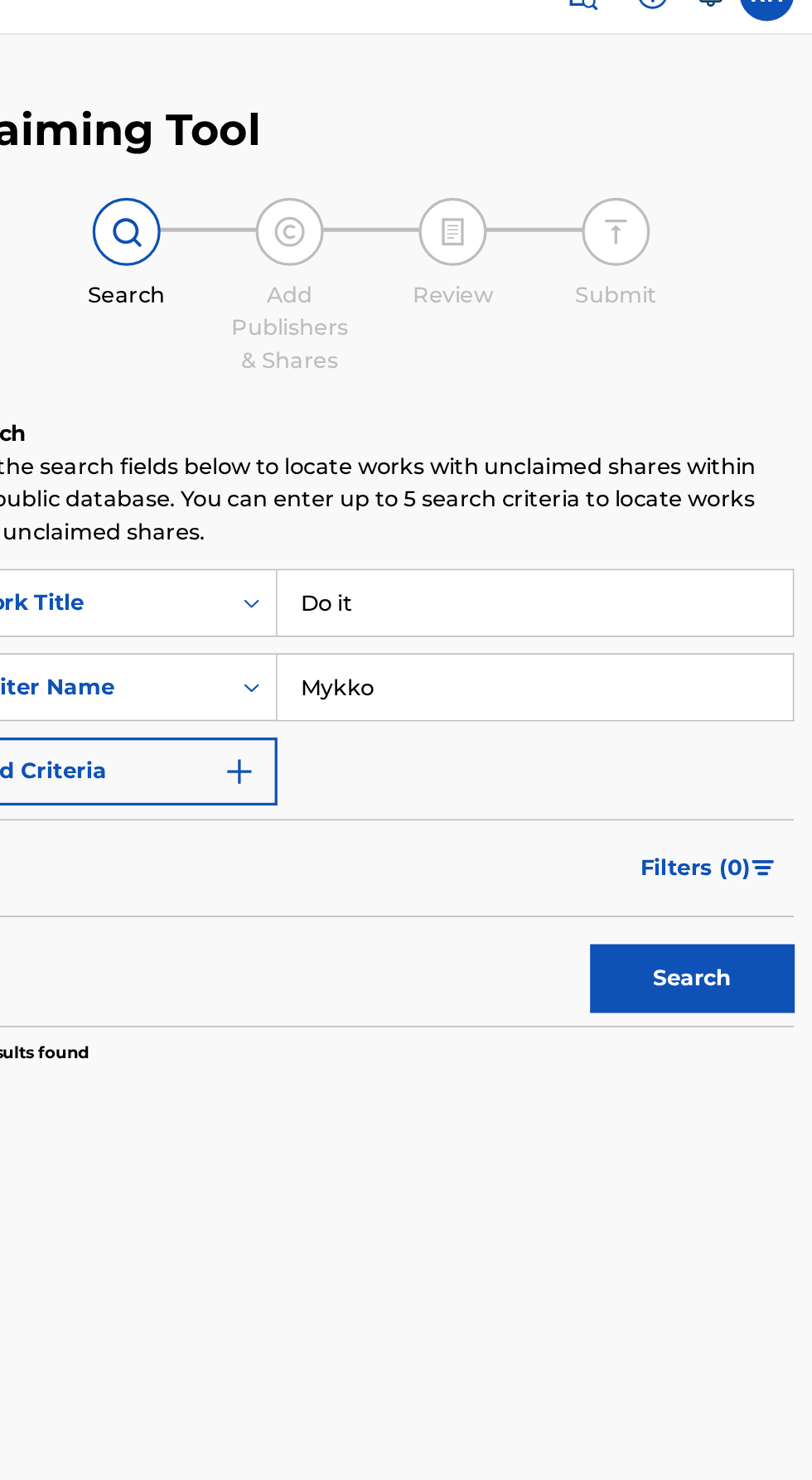
click at [617, 440] on input "Mykko" at bounding box center [634, 448] width 314 height 39
type input "M"
type input "[PERSON_NAME]"
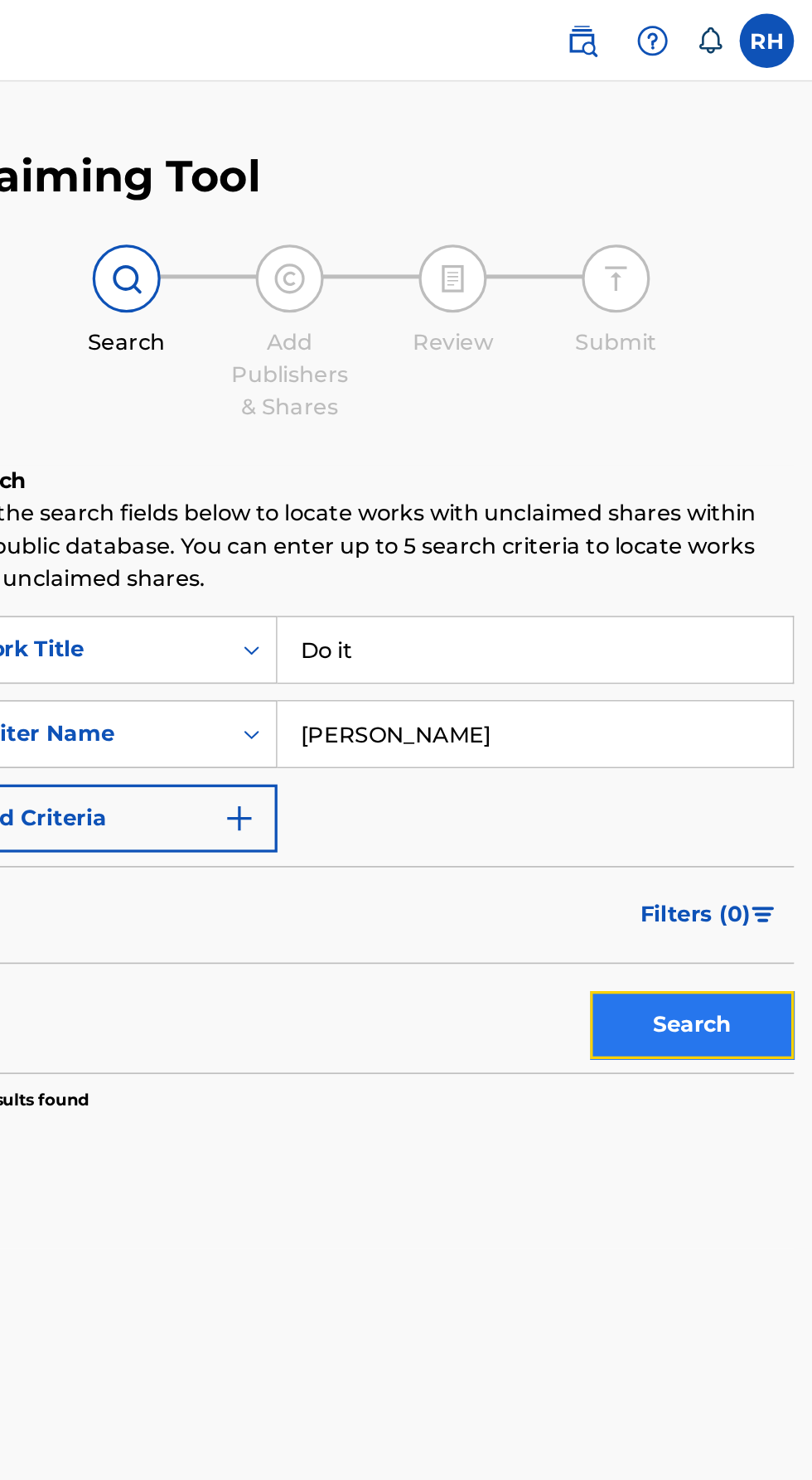
click at [712, 624] on button "Search" at bounding box center [730, 625] width 124 height 41
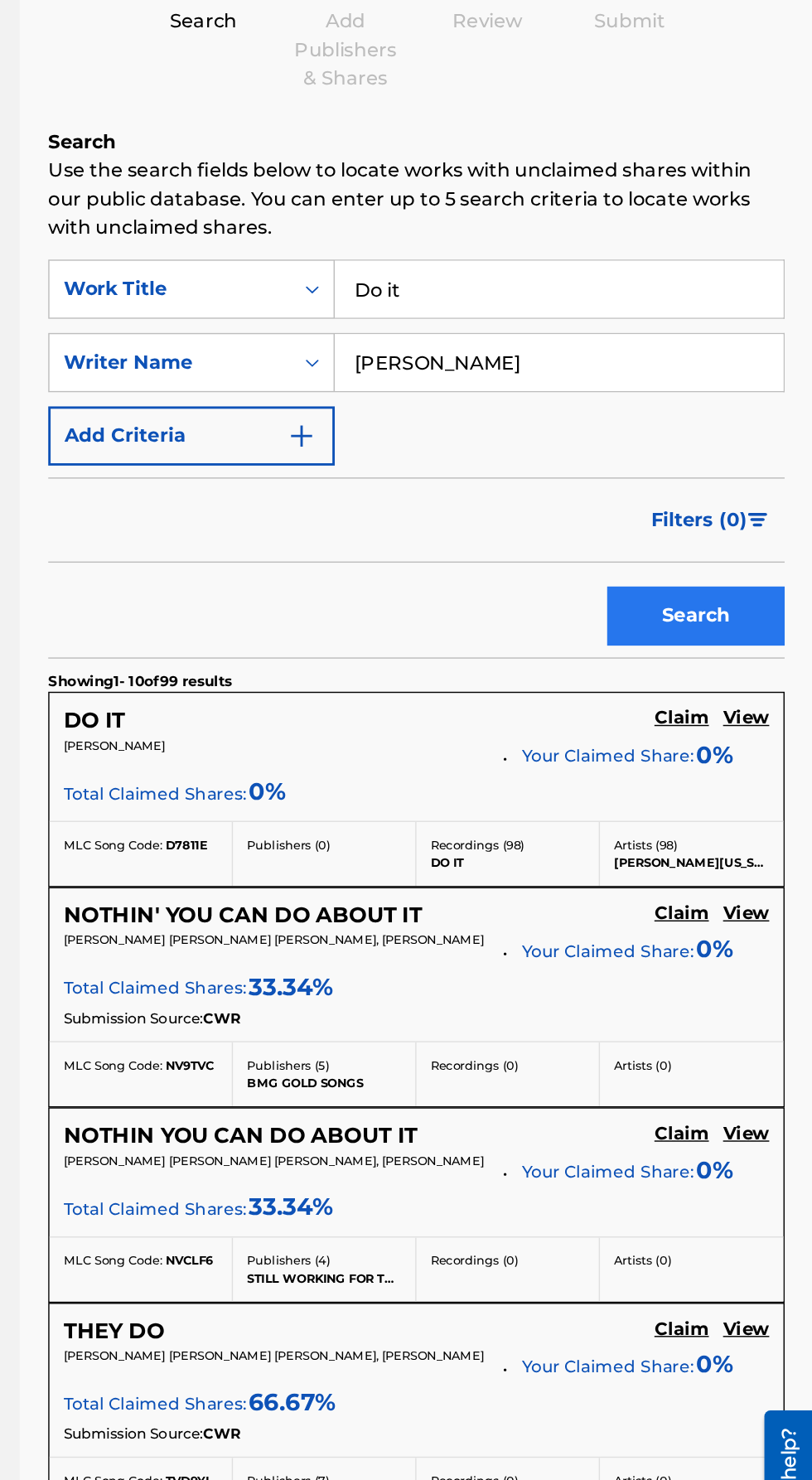
scroll to position [95, 0]
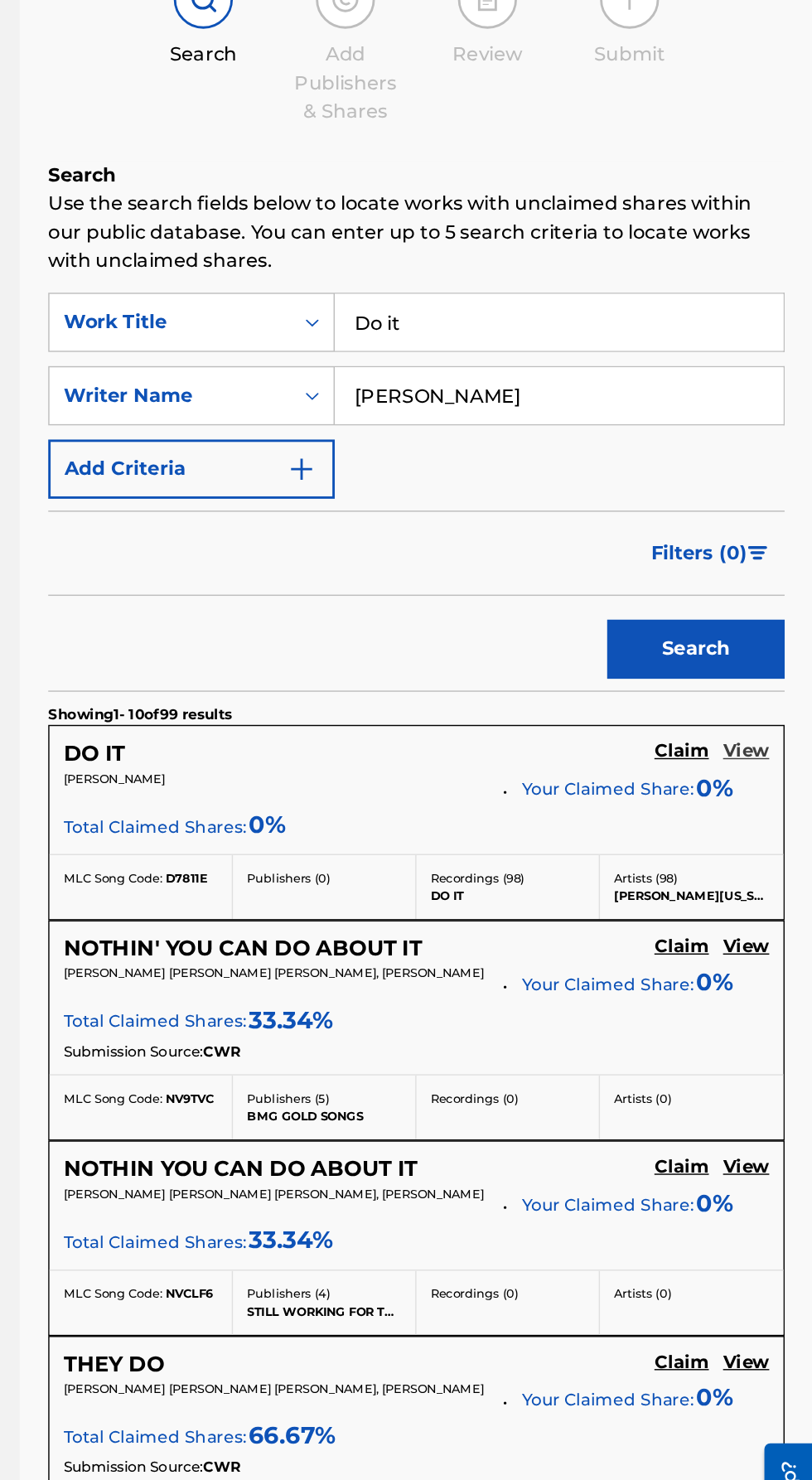
click at [768, 604] on h5 "View" at bounding box center [765, 602] width 32 height 16
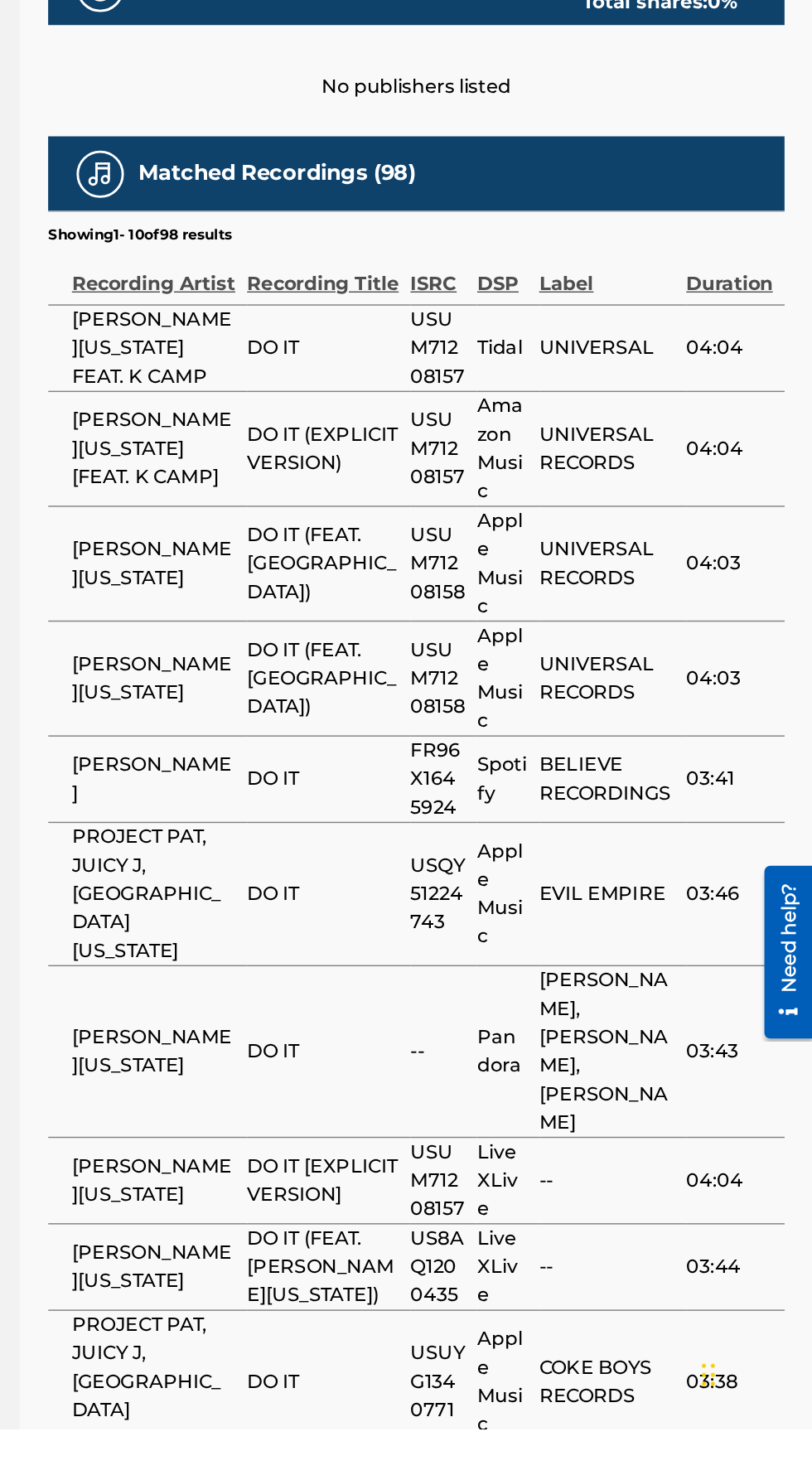
scroll to position [346, 0]
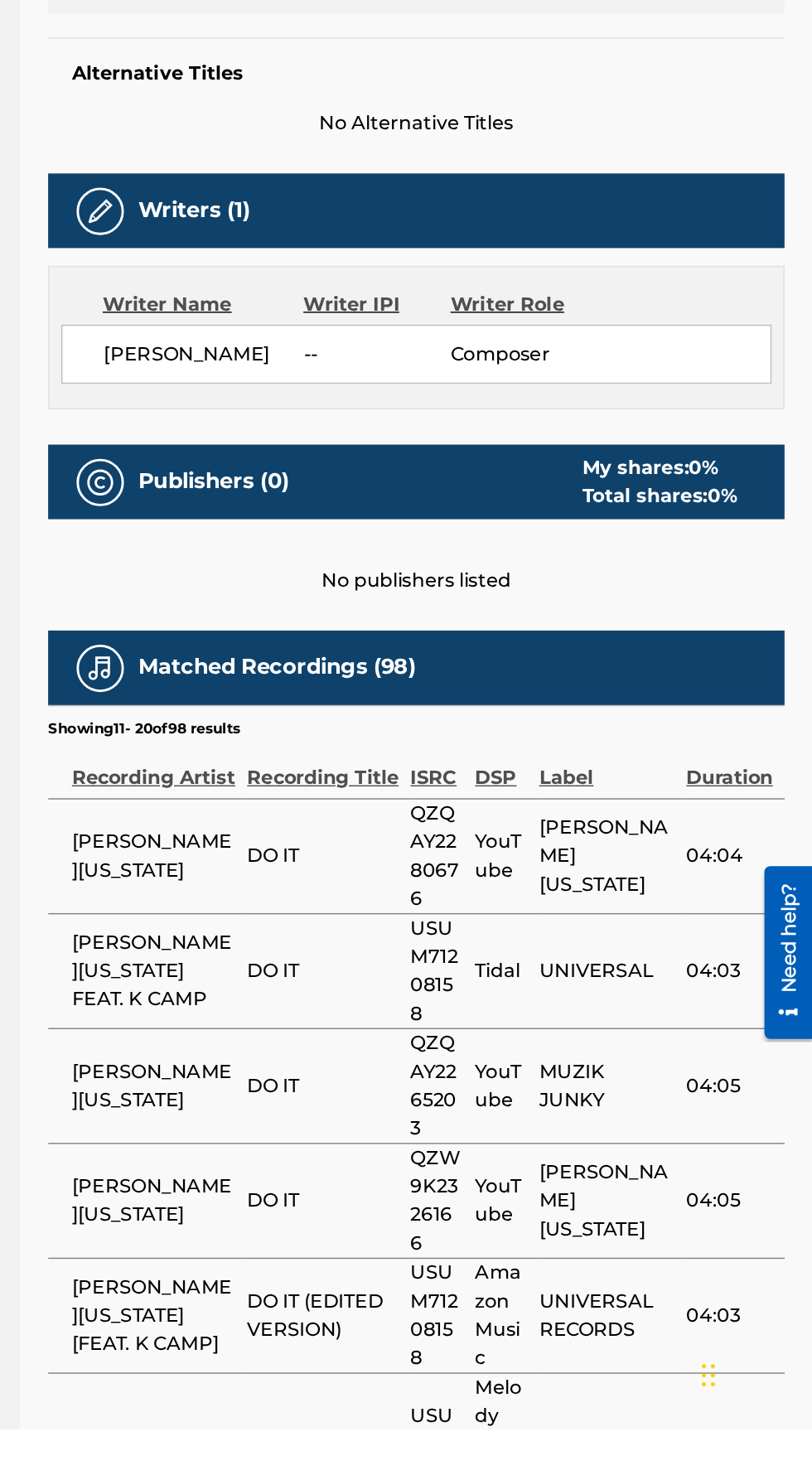
scroll to position [346, 0]
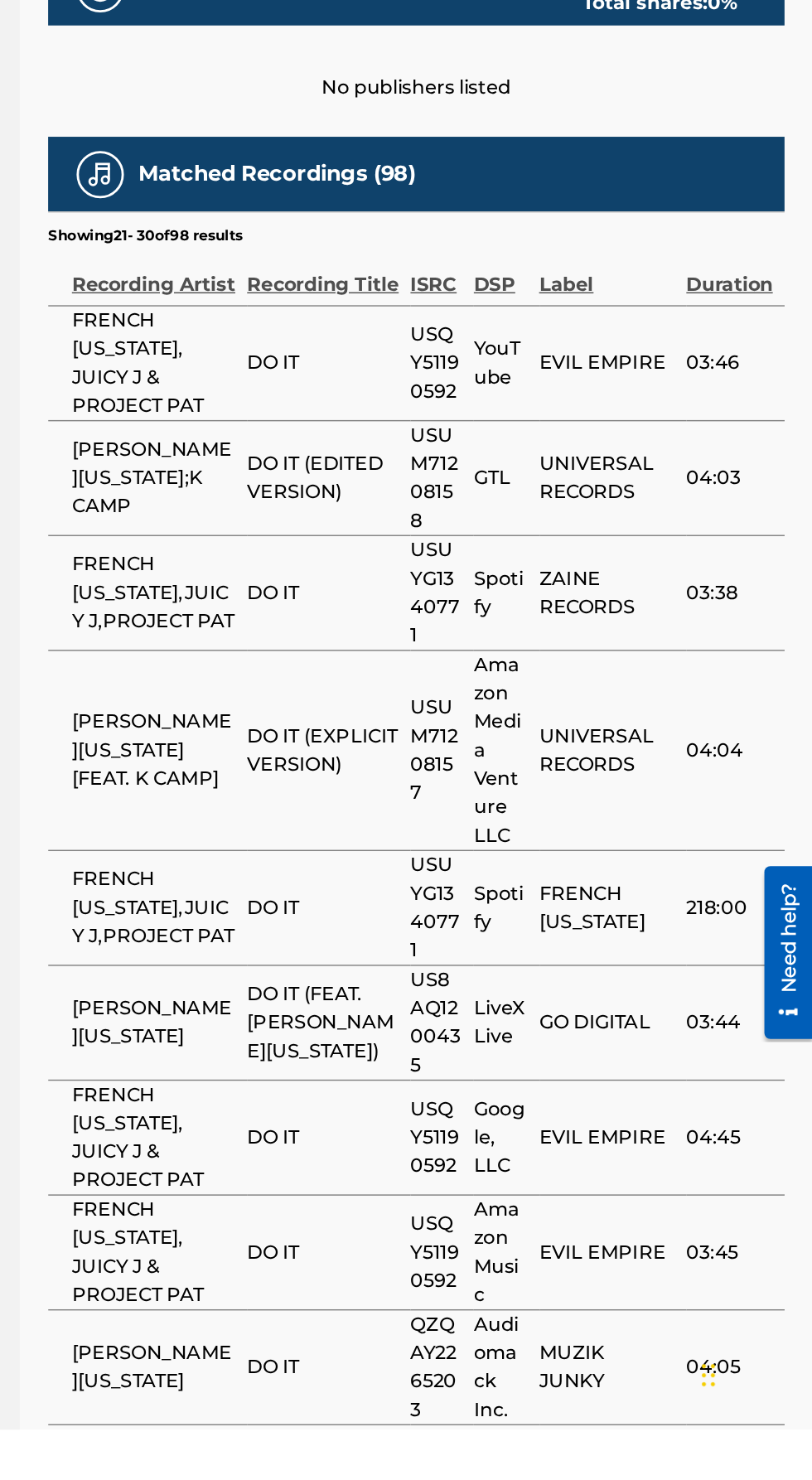
scroll to position [460, 0]
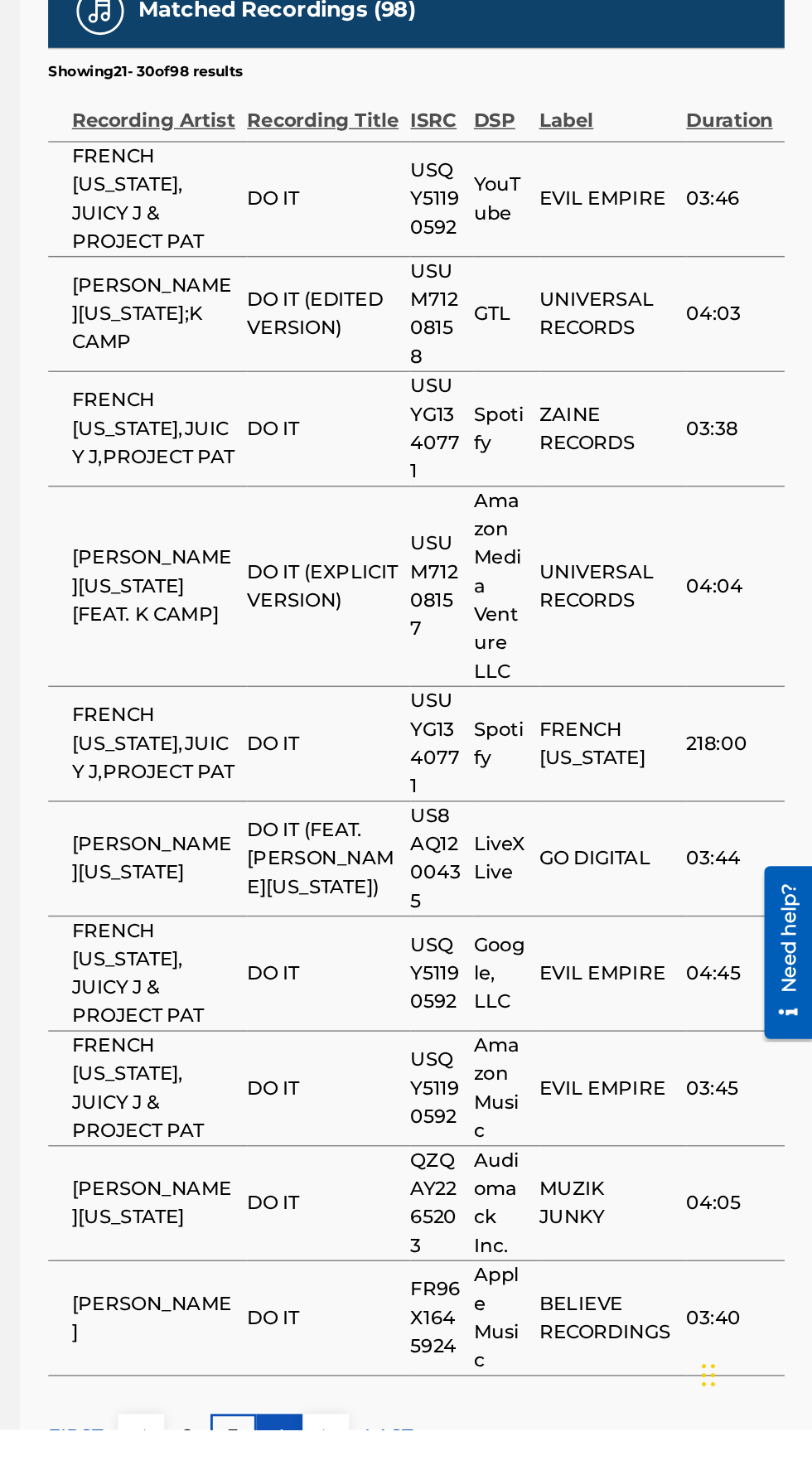
click at [439, 1479] on p "4" at bounding box center [439, 1485] width 9 height 20
